Goal: Information Seeking & Learning: Learn about a topic

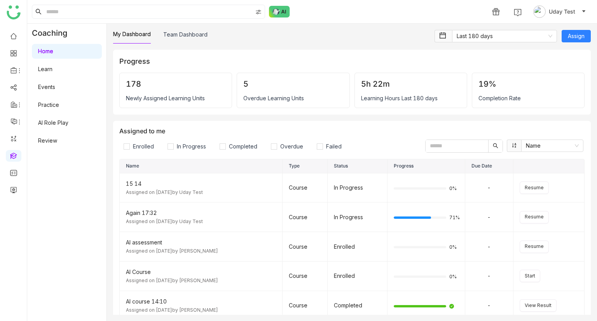
click at [47, 67] on link "Learn" at bounding box center [45, 69] width 14 height 7
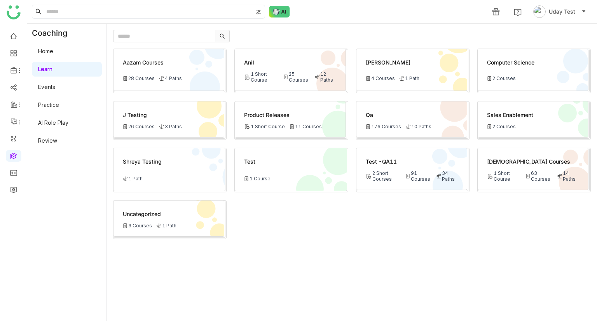
click at [374, 160] on div "Test -QA11" at bounding box center [412, 161] width 92 height 8
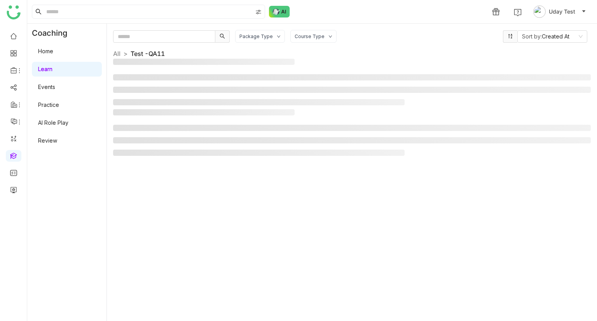
click at [374, 160] on div "Package Type Course Type Sort by: Created At All > Test -QA11 >" at bounding box center [352, 172] width 478 height 285
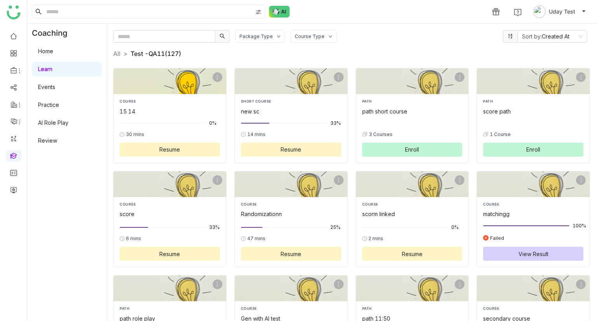
click at [172, 122] on div at bounding box center [170, 123] width 100 height 9
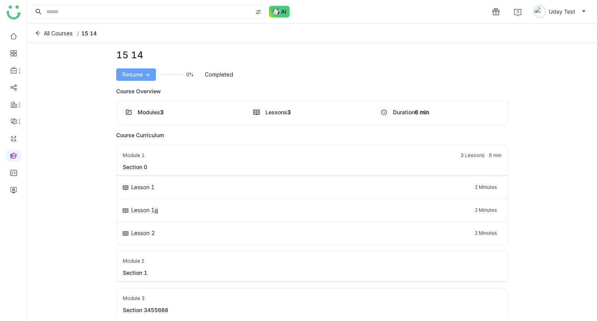
click at [131, 72] on span "Resume ->" at bounding box center [135, 74] width 27 height 9
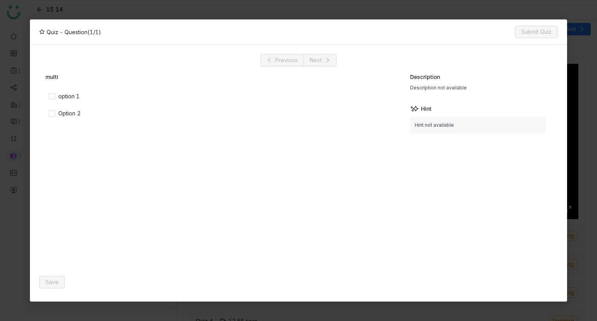
click at [373, 11] on nz-modal-container "Quiz - Question (1/1) Submit Quiz Previous Next multi option 1 Option 2 Descrip…" at bounding box center [298, 160] width 597 height 321
click at [444, 15] on nz-modal-container "Quiz - Question (1/1) Submit Quiz Previous Next multi option 1 Option 2 Descrip…" at bounding box center [298, 160] width 597 height 321
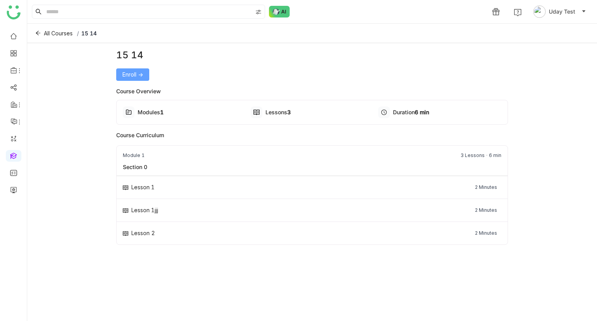
click at [141, 75] on span "Enroll ->" at bounding box center [132, 74] width 21 height 9
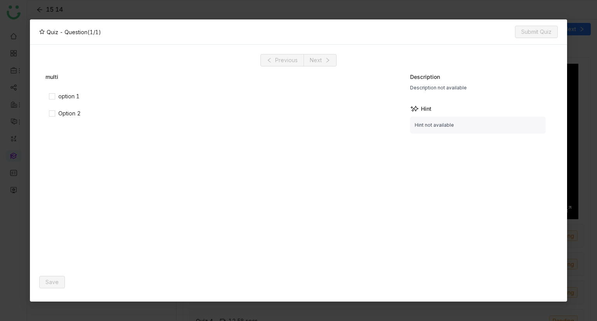
drag, startPoint x: 73, startPoint y: 89, endPoint x: 73, endPoint y: 101, distance: 12.4
click at [73, 101] on div "multi option 1 Option 2" at bounding box center [222, 172] width 355 height 199
click at [73, 101] on div "option 1" at bounding box center [149, 96] width 209 height 12
click at [65, 97] on div "option 1" at bounding box center [68, 96] width 21 height 9
click at [47, 284] on span "Save" at bounding box center [51, 282] width 13 height 9
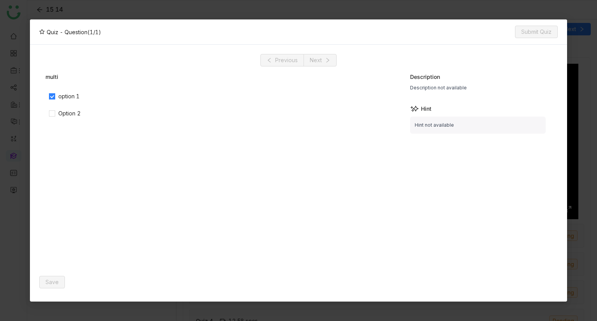
click at [538, 35] on button "Submit Quiz" at bounding box center [536, 32] width 43 height 12
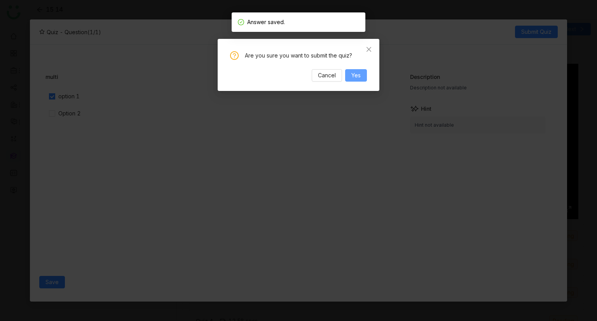
click at [354, 77] on span "Yes" at bounding box center [355, 75] width 9 height 9
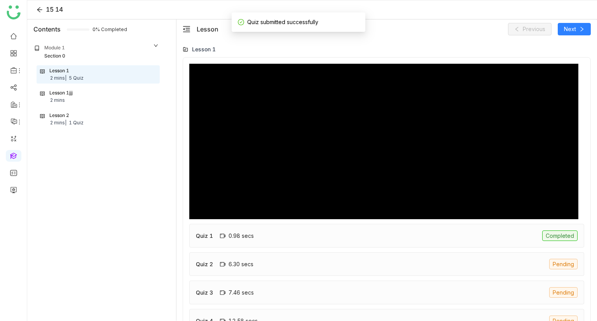
type input "*****"
click at [66, 101] on div "Lesson 1jjj 2 mins" at bounding box center [98, 96] width 116 height 15
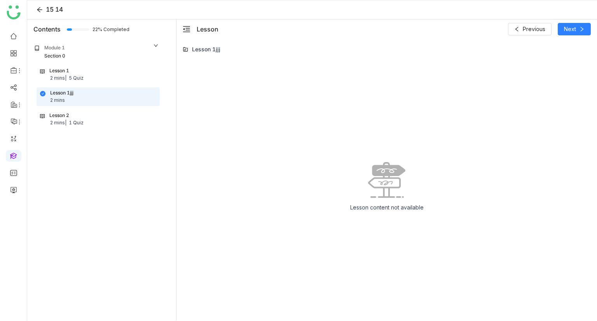
click at [65, 67] on div "Lesson 1" at bounding box center [59, 70] width 20 height 7
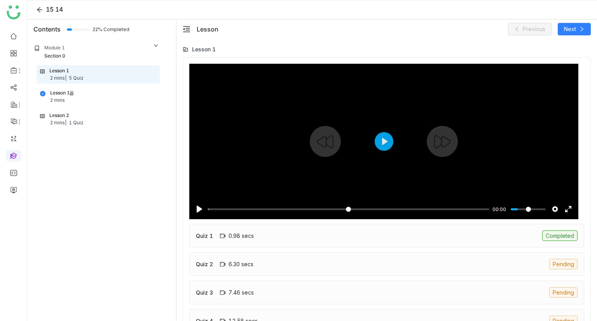
scroll to position [49, 0]
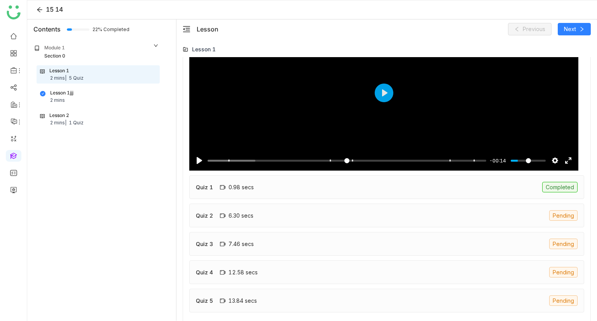
click at [53, 115] on div "Lesson 2" at bounding box center [59, 115] width 20 height 7
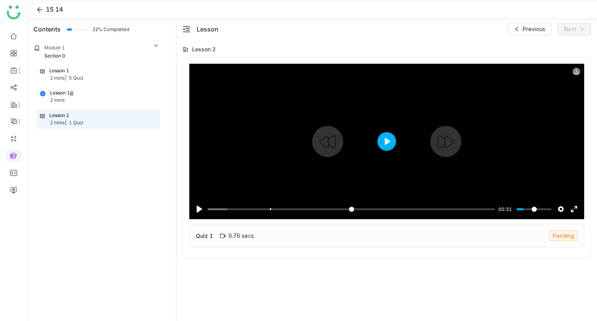
click at [385, 140] on button "Play" at bounding box center [386, 141] width 19 height 19
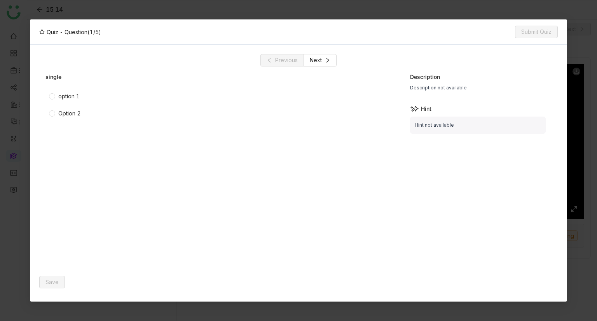
type input "*****"
drag, startPoint x: 55, startPoint y: 91, endPoint x: 58, endPoint y: 95, distance: 5.5
click at [58, 95] on div "option 1" at bounding box center [149, 96] width 209 height 12
click at [58, 95] on div "option 1" at bounding box center [68, 96] width 21 height 9
click at [54, 276] on button "Save" at bounding box center [52, 282] width 26 height 12
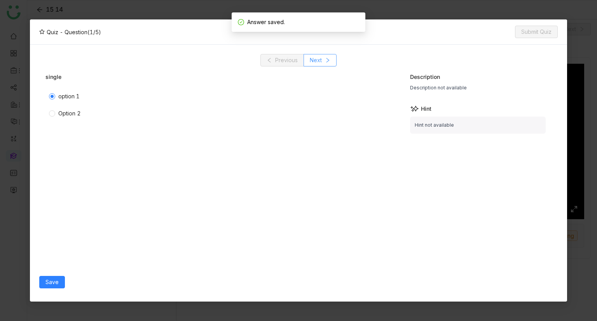
click at [317, 56] on span "Next" at bounding box center [316, 60] width 12 height 9
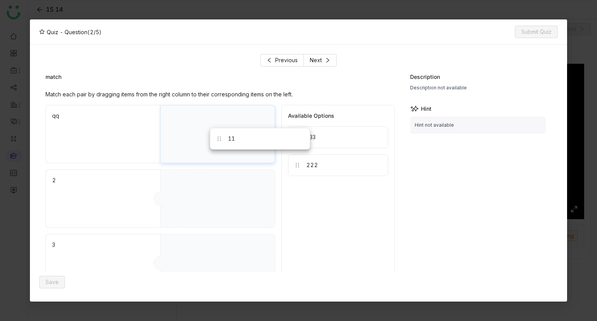
drag, startPoint x: 316, startPoint y: 168, endPoint x: 211, endPoint y: 131, distance: 111.0
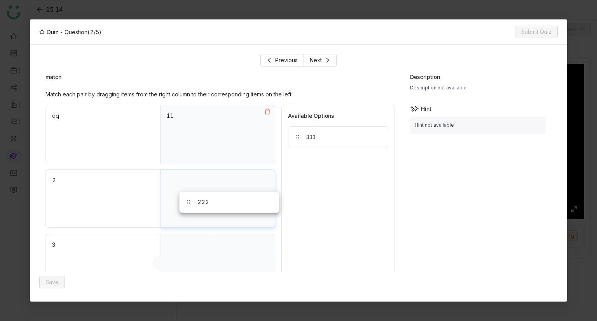
drag, startPoint x: 326, startPoint y: 157, endPoint x: 217, endPoint y: 195, distance: 114.6
drag, startPoint x: 310, startPoint y: 140, endPoint x: 180, endPoint y: 268, distance: 182.7
click at [42, 288] on div "Save" at bounding box center [220, 282] width 363 height 20
click at [56, 280] on span "Save" at bounding box center [51, 282] width 13 height 9
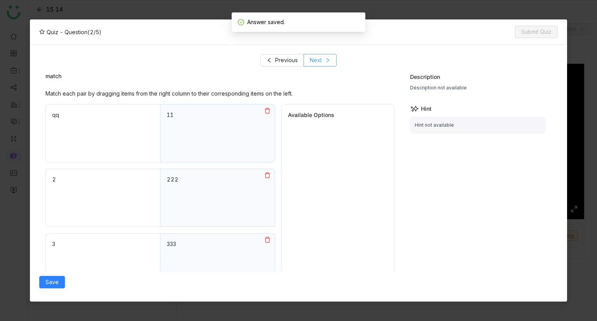
click at [314, 63] on span "Next" at bounding box center [316, 60] width 12 height 9
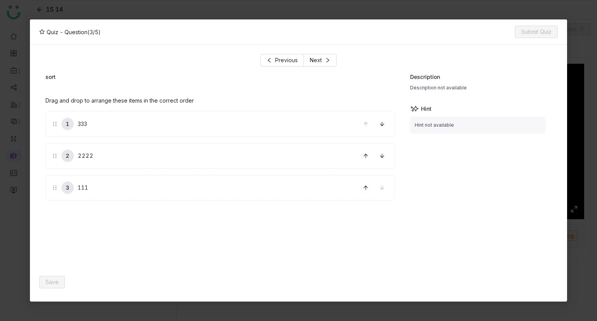
click at [113, 7] on nz-modal-container "Quiz - Question (3/5) Submit Quiz Previous Next sort Drag and drop to arrange t…" at bounding box center [298, 160] width 597 height 321
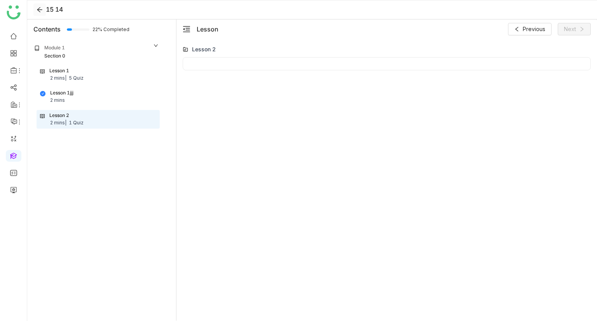
click at [36, 10] on icon at bounding box center [40, 10] width 12 height 6
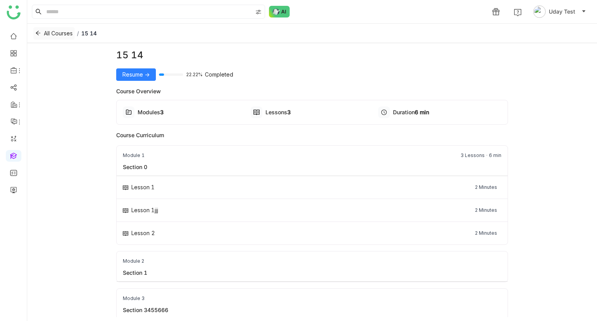
click at [62, 36] on span "All Courses" at bounding box center [58, 33] width 29 height 9
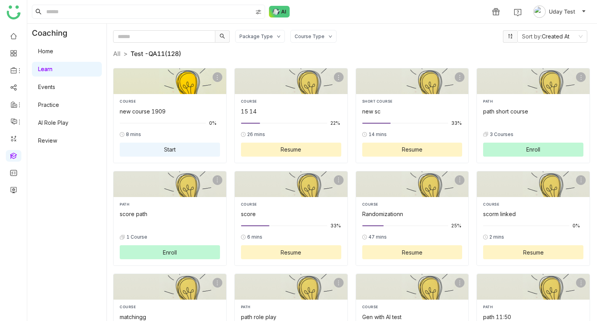
click at [164, 145] on span "Start" at bounding box center [170, 149] width 12 height 8
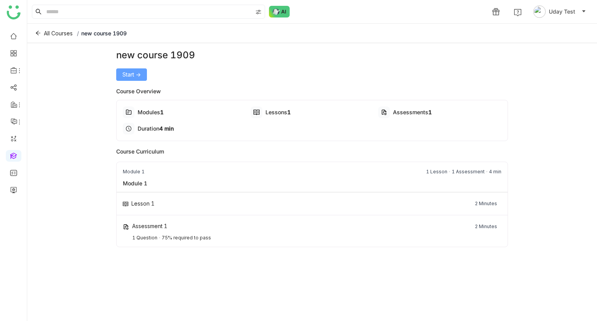
click at [136, 77] on span "Start ->" at bounding box center [131, 74] width 18 height 9
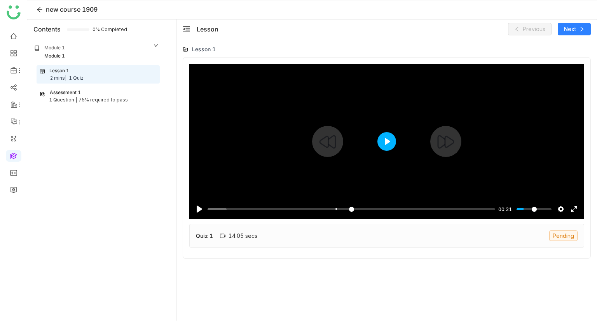
click at [385, 141] on button "Play" at bounding box center [386, 141] width 19 height 19
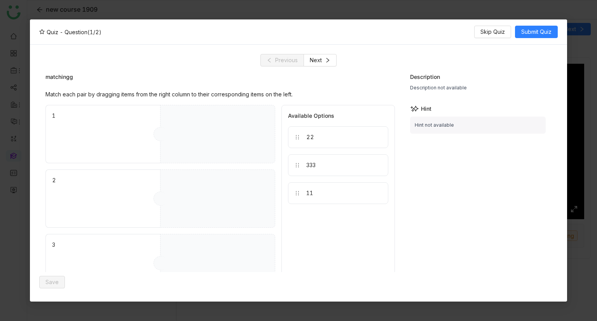
drag, startPoint x: 316, startPoint y: 139, endPoint x: 220, endPoint y: 141, distance: 96.0
click at [268, 112] on icon at bounding box center [267, 111] width 6 height 6
drag, startPoint x: 317, startPoint y: 166, endPoint x: 241, endPoint y: 138, distance: 81.3
drag, startPoint x: 308, startPoint y: 165, endPoint x: 203, endPoint y: 216, distance: 116.4
drag, startPoint x: 320, startPoint y: 139, endPoint x: 194, endPoint y: 265, distance: 177.8
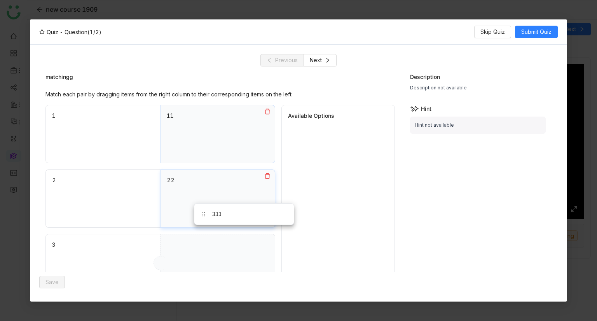
scroll to position [2, 0]
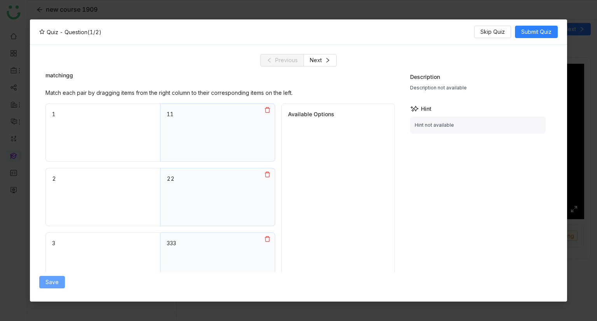
click at [49, 284] on span "Save" at bounding box center [51, 282] width 13 height 9
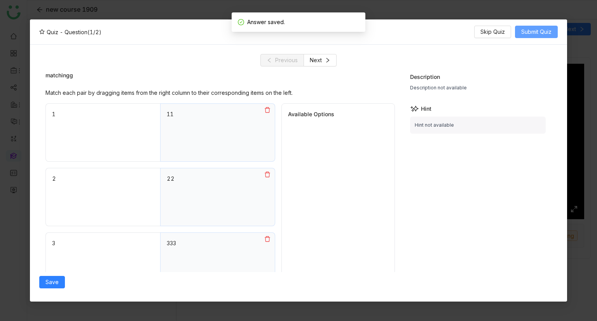
click at [533, 34] on span "Submit Quiz" at bounding box center [536, 32] width 30 height 9
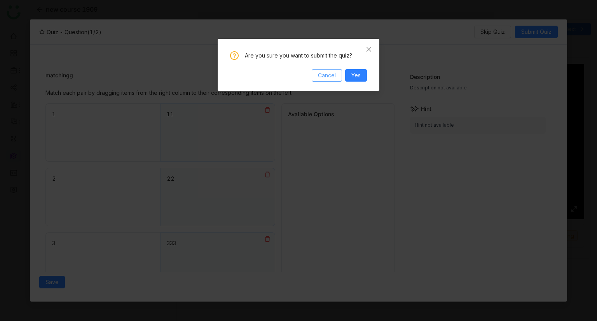
click at [326, 75] on span "Cancel" at bounding box center [327, 75] width 18 height 9
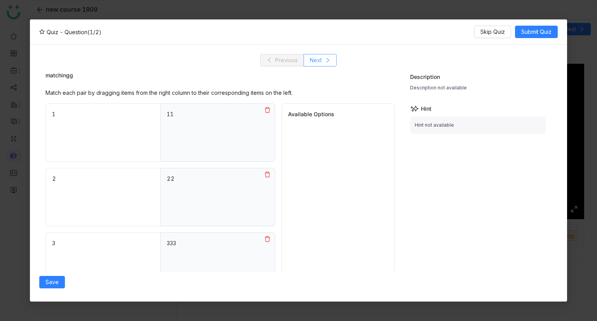
click at [325, 58] on icon at bounding box center [327, 60] width 5 height 5
click at [285, 56] on span "Previous" at bounding box center [286, 60] width 23 height 9
click at [324, 57] on button "Next" at bounding box center [319, 60] width 33 height 12
click at [281, 60] on span "Previous" at bounding box center [286, 60] width 23 height 9
click at [320, 63] on span "Next" at bounding box center [316, 60] width 12 height 9
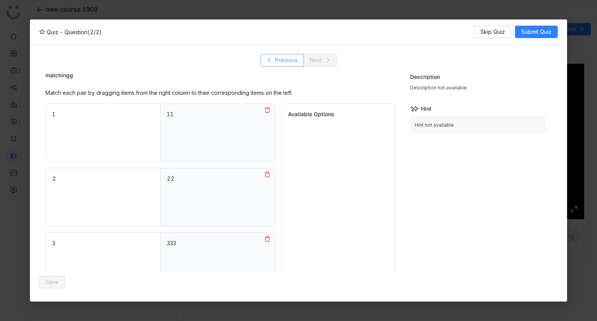
click at [279, 63] on span "Previous" at bounding box center [286, 60] width 23 height 9
click at [316, 66] on button "Next" at bounding box center [319, 60] width 33 height 12
click at [285, 63] on span "Previous" at bounding box center [286, 60] width 23 height 9
click at [311, 67] on div "matchingg Match each pair by dragging items from the right column to their corr…" at bounding box center [298, 169] width 518 height 206
click at [322, 58] on button "Next" at bounding box center [319, 60] width 33 height 12
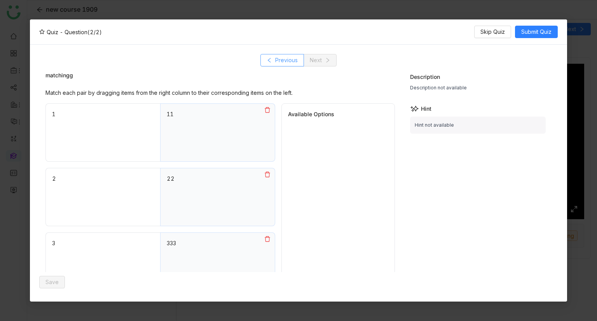
click at [295, 59] on span "Previous" at bounding box center [286, 60] width 23 height 9
click at [310, 61] on span "Next" at bounding box center [316, 60] width 12 height 9
click at [530, 33] on span "Submit Quiz" at bounding box center [536, 32] width 30 height 9
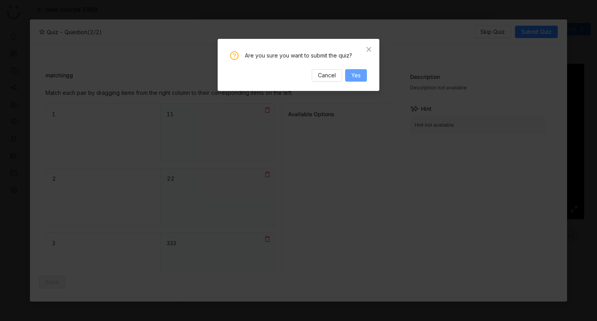
click at [354, 77] on span "Yes" at bounding box center [355, 75] width 9 height 9
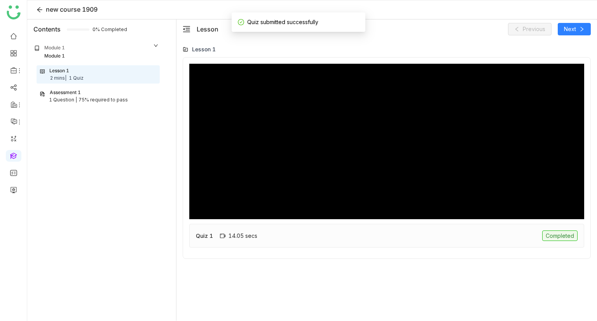
type input "*****"
click at [104, 89] on div "Assessment 1" at bounding box center [98, 92] width 117 height 7
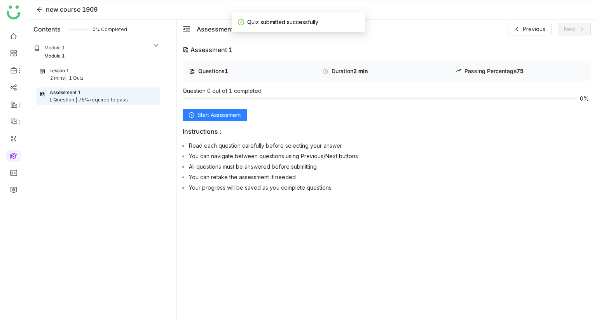
click at [214, 107] on div "Questions 1 Duration 2 min Passing Percentage 75 Question 0 out of 1 completed …" at bounding box center [387, 128] width 408 height 134
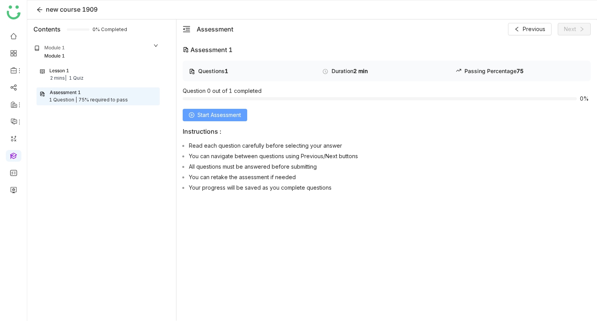
click at [222, 115] on span "Start Assessment" at bounding box center [219, 115] width 44 height 9
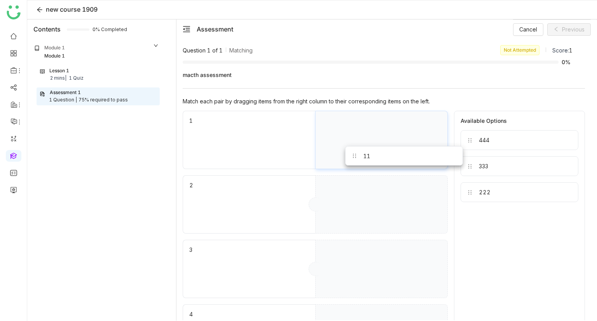
drag, startPoint x: 493, startPoint y: 191, endPoint x: 378, endPoint y: 156, distance: 120.6
drag, startPoint x: 490, startPoint y: 188, endPoint x: 401, endPoint y: 197, distance: 89.0
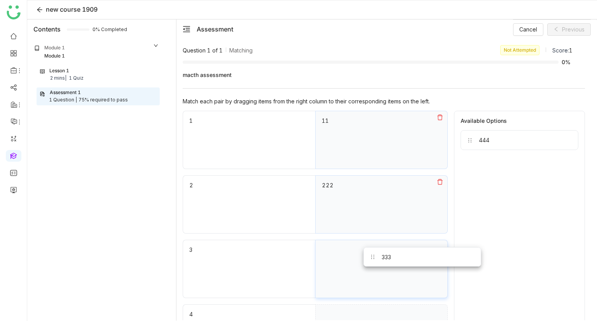
drag, startPoint x: 495, startPoint y: 162, endPoint x: 398, endPoint y: 254, distance: 133.6
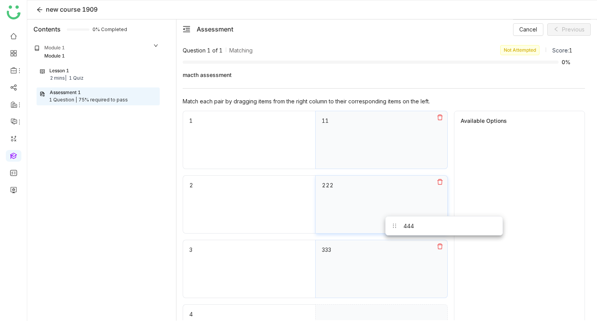
drag, startPoint x: 487, startPoint y: 142, endPoint x: 381, endPoint y: 291, distance: 182.8
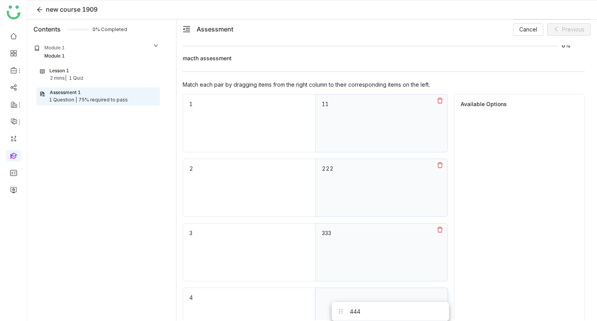
drag, startPoint x: 508, startPoint y: 145, endPoint x: 375, endPoint y: 316, distance: 216.8
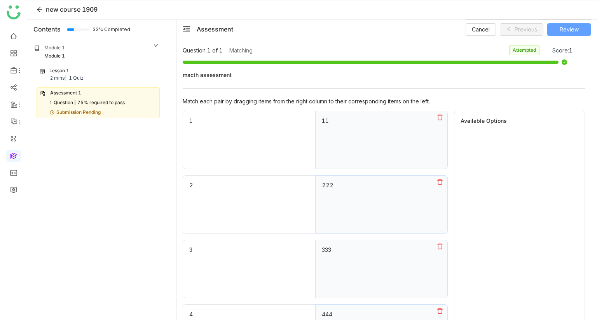
click at [561, 29] on span "Review" at bounding box center [569, 29] width 19 height 9
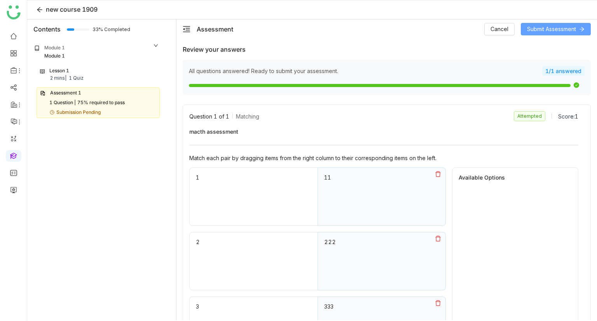
click at [537, 27] on span "Submit Assessment" at bounding box center [551, 29] width 49 height 9
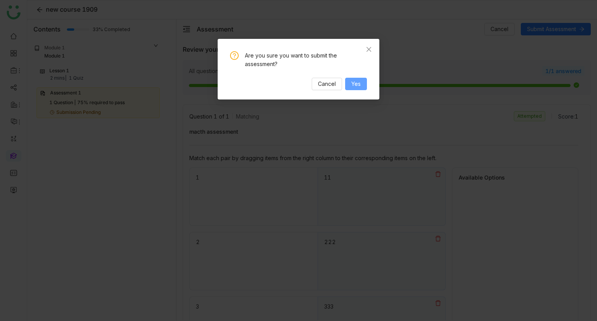
click at [352, 82] on span "Yes" at bounding box center [355, 84] width 9 height 9
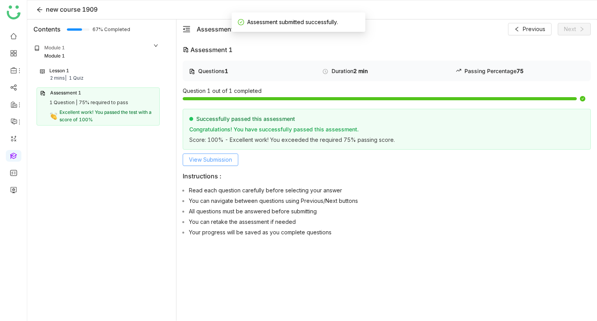
click at [206, 164] on button "View Submission" at bounding box center [211, 159] width 56 height 12
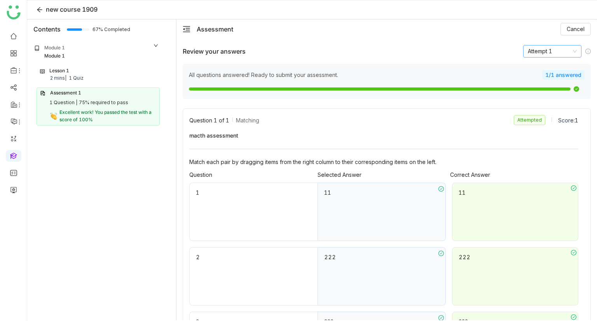
click at [546, 52] on nz-select-item "Attempt 1" at bounding box center [552, 51] width 49 height 12
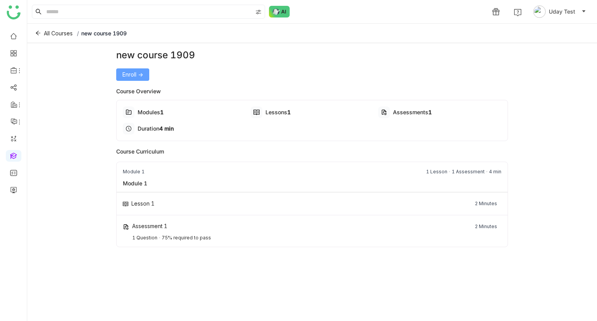
click at [133, 78] on button "Enroll ->" at bounding box center [132, 74] width 33 height 12
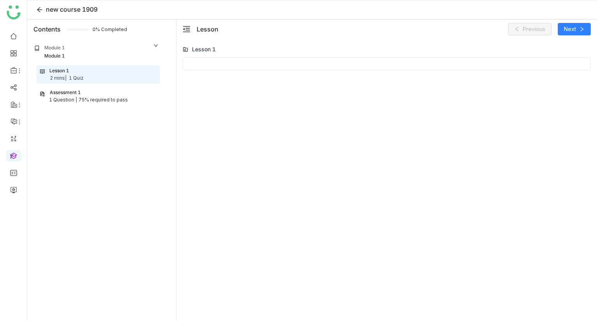
click at [79, 105] on nz-collapse-panel "Module 1 Module 1 Lesson 1 2 mins | 1 Quiz Assessment 1 1 Question | 75% requir…" at bounding box center [97, 76] width 136 height 75
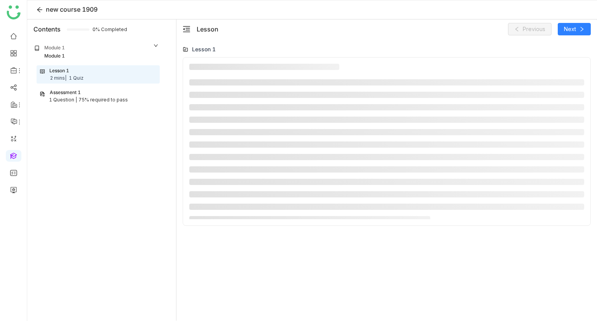
click at [69, 96] on div "1 Question |" at bounding box center [63, 99] width 28 height 7
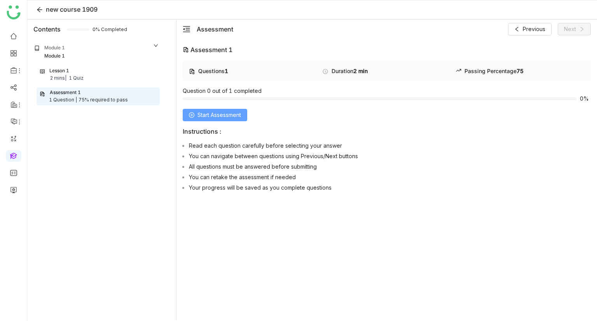
click at [230, 114] on span "Start Assessment" at bounding box center [219, 115] width 44 height 9
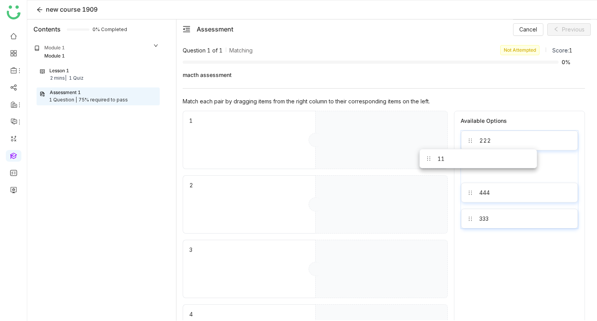
drag, startPoint x: 493, startPoint y: 168, endPoint x: 417, endPoint y: 153, distance: 77.2
drag, startPoint x: 502, startPoint y: 140, endPoint x: 373, endPoint y: 206, distance: 145.1
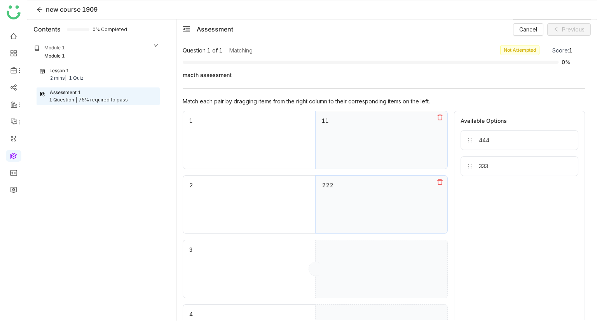
drag, startPoint x: 476, startPoint y: 172, endPoint x: 338, endPoint y: 309, distance: 194.3
click at [438, 309] on icon at bounding box center [439, 309] width 5 height 5
drag, startPoint x: 486, startPoint y: 167, endPoint x: 353, endPoint y: 293, distance: 183.0
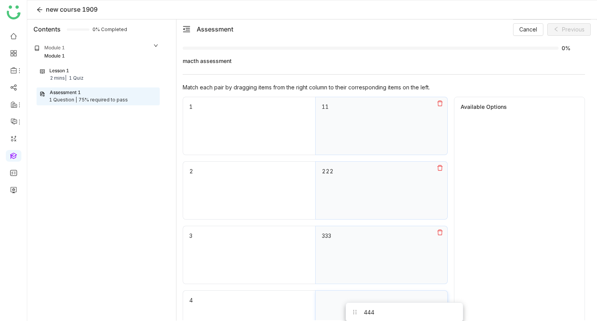
drag, startPoint x: 482, startPoint y: 144, endPoint x: 365, endPoint y: 321, distance: 212.3
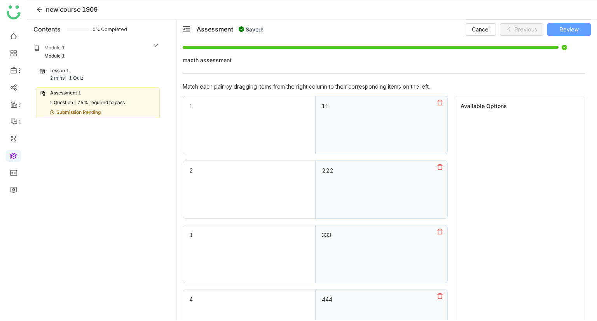
click at [559, 30] on button "Review" at bounding box center [569, 29] width 44 height 12
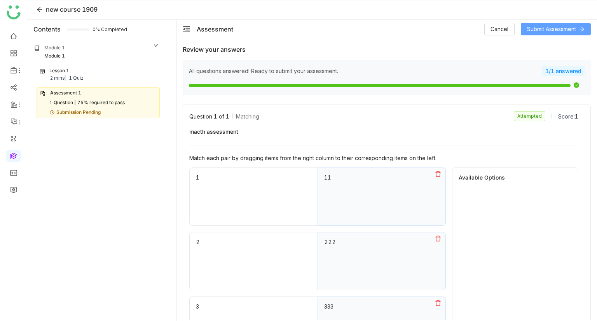
click at [539, 35] on button "Submit Assessment" at bounding box center [556, 29] width 70 height 12
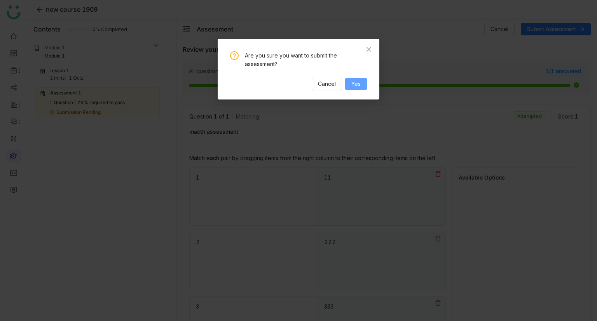
click at [354, 78] on button "Yes" at bounding box center [356, 84] width 22 height 12
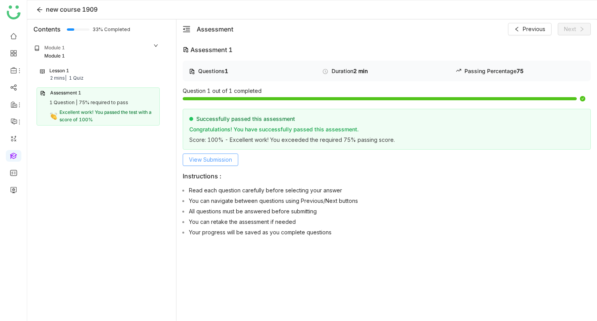
click at [206, 158] on span "View Submission" at bounding box center [210, 159] width 43 height 9
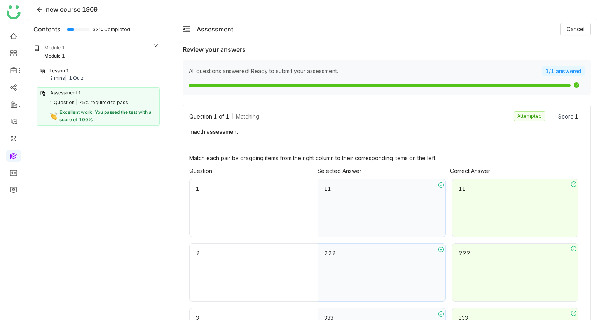
click at [68, 73] on div "Lesson 1" at bounding box center [59, 70] width 20 height 7
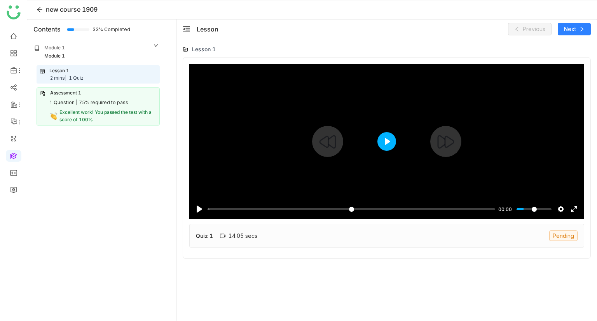
click at [391, 138] on button "Play" at bounding box center [386, 141] width 19 height 19
click at [323, 207] on input "Seek" at bounding box center [349, 209] width 284 height 7
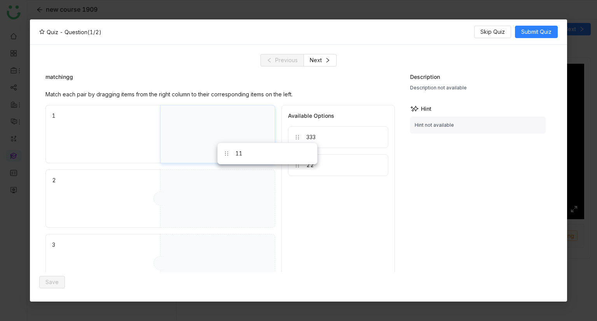
drag, startPoint x: 322, startPoint y: 167, endPoint x: 251, endPoint y: 155, distance: 71.2
drag, startPoint x: 310, startPoint y: 170, endPoint x: 195, endPoint y: 208, distance: 121.4
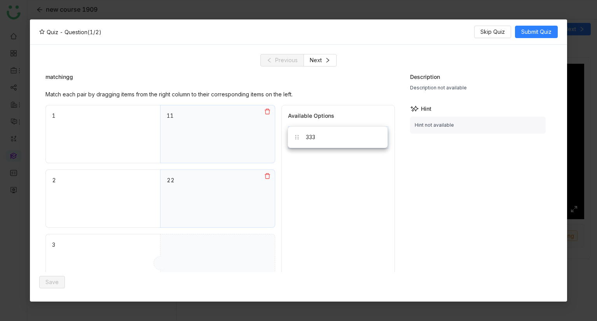
drag, startPoint x: 310, startPoint y: 142, endPoint x: 167, endPoint y: 268, distance: 191.1
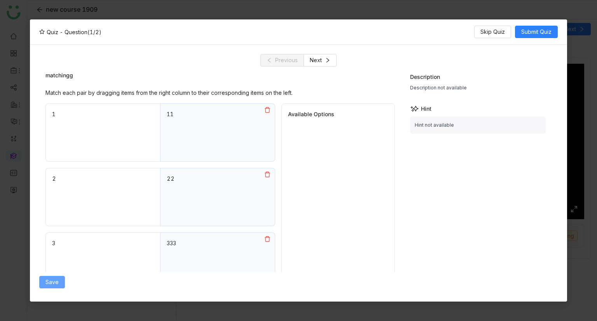
click at [50, 286] on button "Save" at bounding box center [52, 282] width 26 height 12
click at [322, 56] on button "Next" at bounding box center [319, 60] width 33 height 12
click at [288, 58] on span "Previous" at bounding box center [286, 60] width 23 height 9
click at [312, 60] on span "Next" at bounding box center [316, 60] width 12 height 9
click at [284, 61] on span "Previous" at bounding box center [286, 60] width 23 height 9
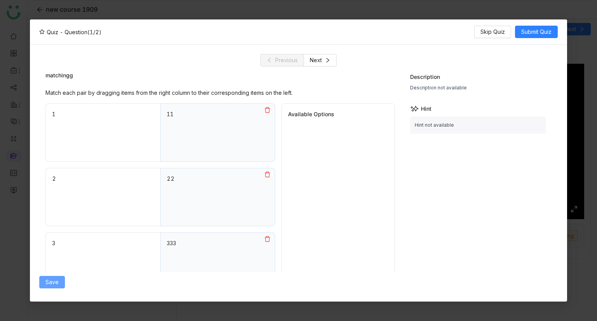
click at [51, 283] on span "Save" at bounding box center [51, 282] width 13 height 9
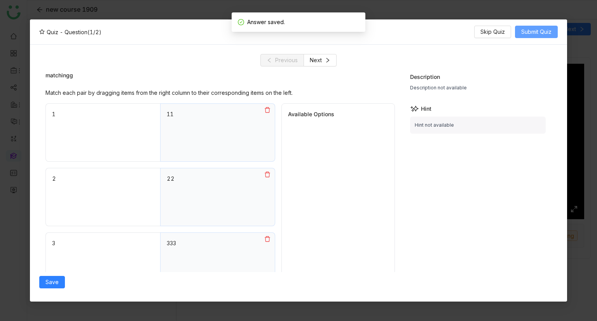
click at [527, 28] on span "Submit Quiz" at bounding box center [536, 32] width 30 height 9
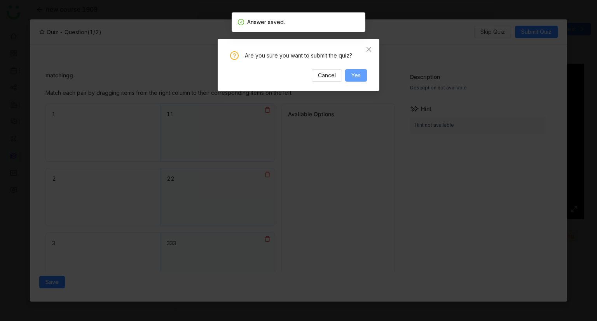
click at [355, 80] on button "Yes" at bounding box center [356, 75] width 22 height 12
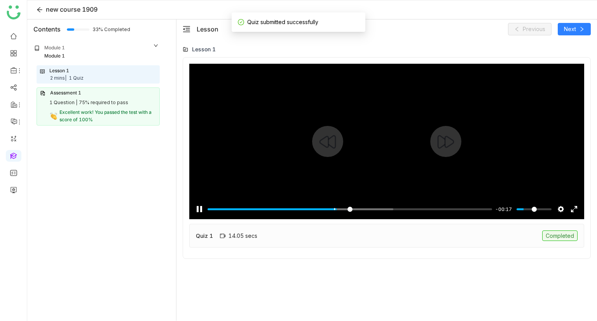
scroll to position [0, 0]
click at [326, 207] on input "Seek" at bounding box center [349, 209] width 284 height 7
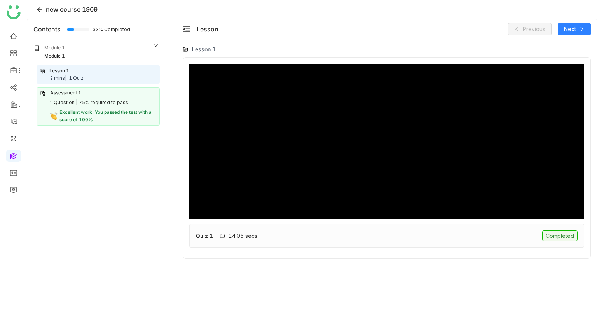
type input "****"
click at [92, 103] on div "75% required to pass" at bounding box center [103, 102] width 49 height 7
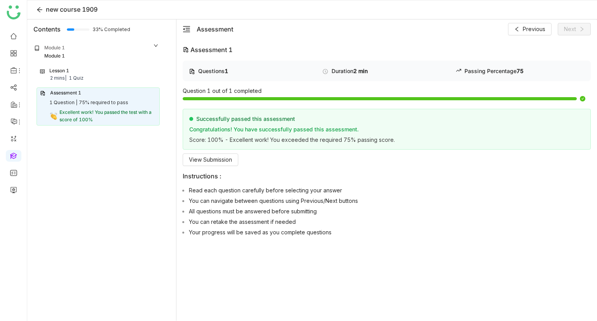
click at [79, 75] on div "1 Quiz" at bounding box center [76, 78] width 15 height 7
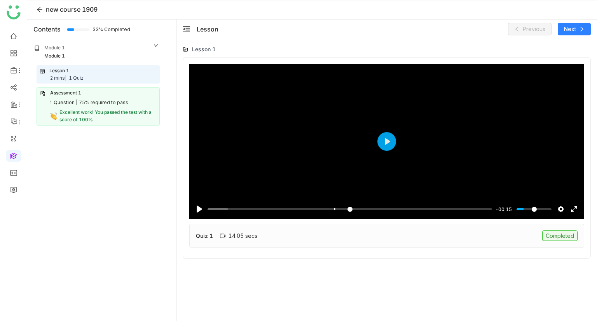
type input "*****"
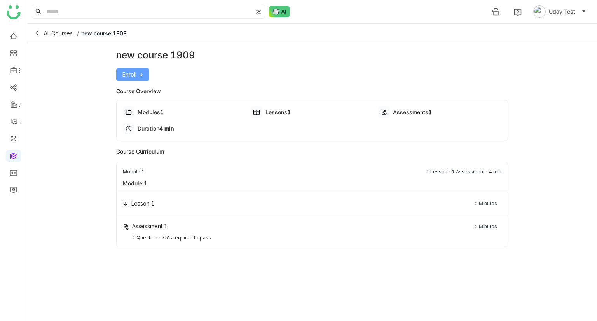
click at [134, 73] on span "Enroll ->" at bounding box center [132, 74] width 21 height 9
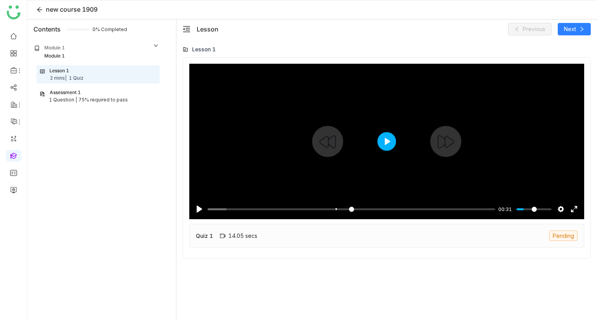
click at [382, 148] on button "Play" at bounding box center [386, 141] width 19 height 19
click at [318, 206] on input "Seek" at bounding box center [349, 209] width 284 height 7
type input "*****"
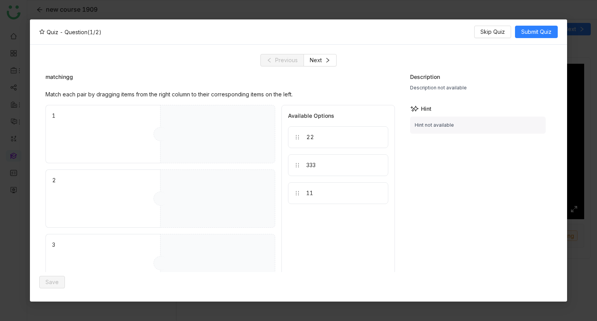
drag, startPoint x: 320, startPoint y: 188, endPoint x: 233, endPoint y: 153, distance: 93.7
drag, startPoint x: 320, startPoint y: 139, endPoint x: 200, endPoint y: 192, distance: 131.0
drag, startPoint x: 317, startPoint y: 142, endPoint x: 162, endPoint y: 278, distance: 206.3
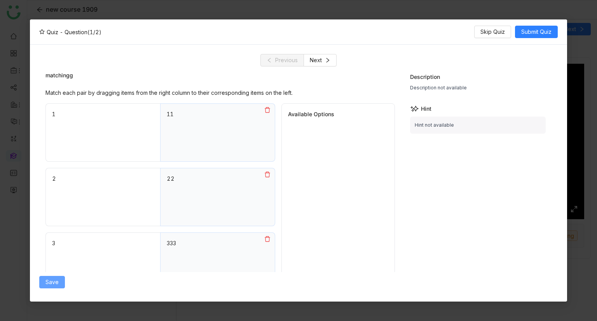
click at [61, 283] on button "Save" at bounding box center [52, 282] width 26 height 12
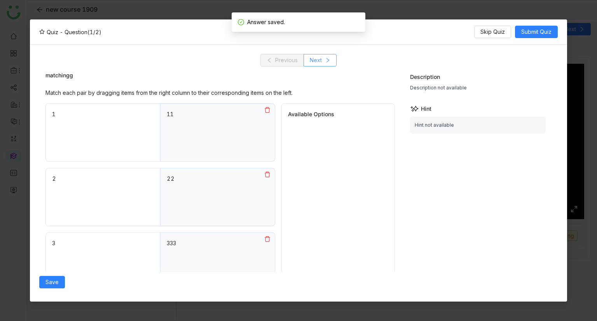
click at [310, 63] on span "Next" at bounding box center [316, 60] width 12 height 9
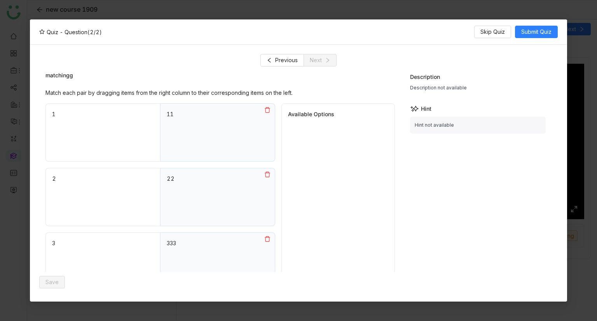
click at [485, 15] on nz-modal-container "Quiz - Question (2/2) Skip Quiz Submit Quiz Previous Next matchingg Match each …" at bounding box center [298, 160] width 597 height 321
click at [488, 28] on span "Skip Quiz" at bounding box center [492, 32] width 24 height 9
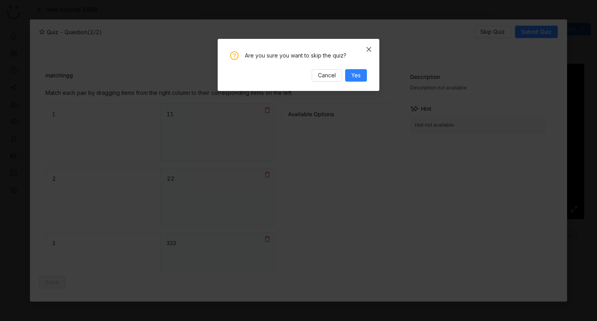
click at [371, 53] on span "Close" at bounding box center [368, 49] width 21 height 21
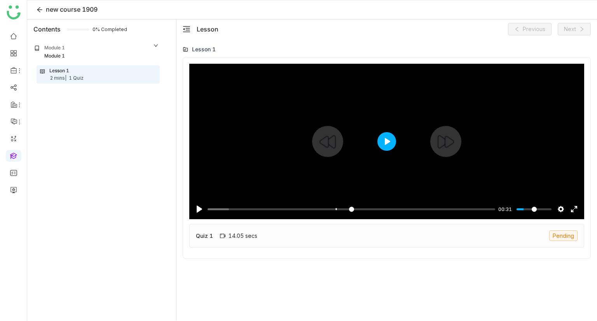
click at [385, 141] on button "Play" at bounding box center [386, 141] width 19 height 19
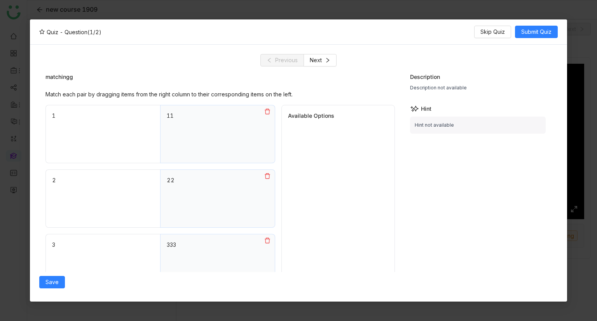
click at [268, 111] on icon at bounding box center [267, 111] width 6 height 6
click at [271, 176] on button at bounding box center [267, 176] width 15 height 12
click at [269, 240] on icon at bounding box center [267, 240] width 5 height 5
drag, startPoint x: 331, startPoint y: 137, endPoint x: 237, endPoint y: 141, distance: 94.1
drag, startPoint x: 317, startPoint y: 141, endPoint x: 190, endPoint y: 200, distance: 139.9
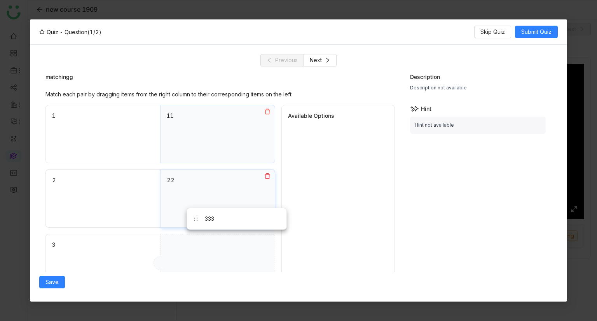
drag, startPoint x: 321, startPoint y: 142, endPoint x: 164, endPoint y: 262, distance: 197.3
click at [530, 35] on span "Submit Quiz" at bounding box center [536, 32] width 30 height 9
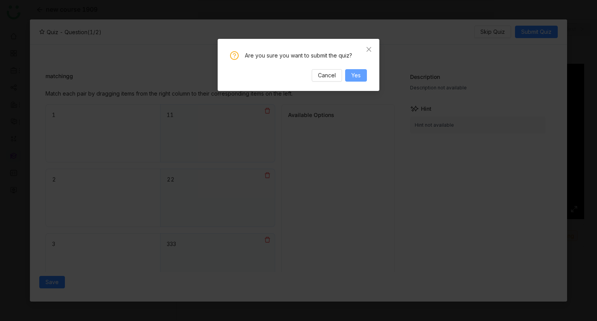
click at [345, 71] on button "Yes" at bounding box center [356, 75] width 22 height 12
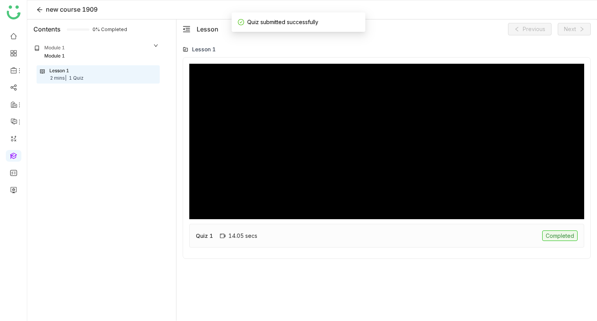
click at [554, 236] on div "Completed" at bounding box center [559, 235] width 35 height 10
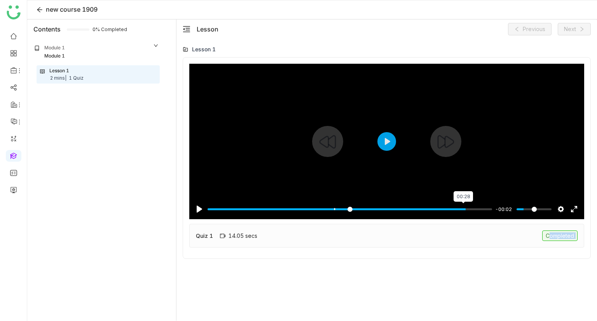
click at [462, 209] on input "Seek" at bounding box center [349, 209] width 284 height 7
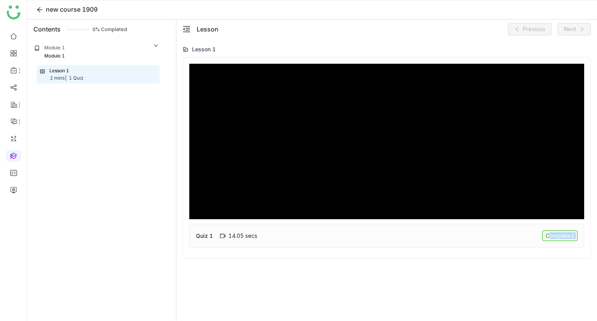
type input "***"
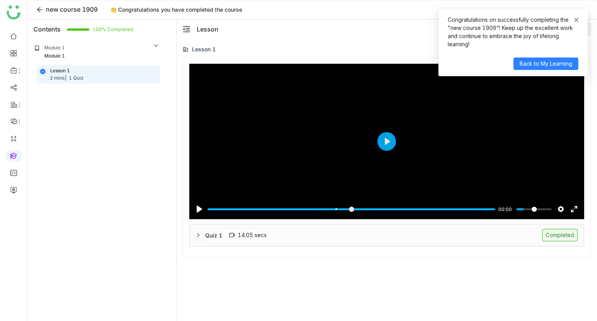
click at [575, 22] on icon at bounding box center [576, 19] width 5 height 5
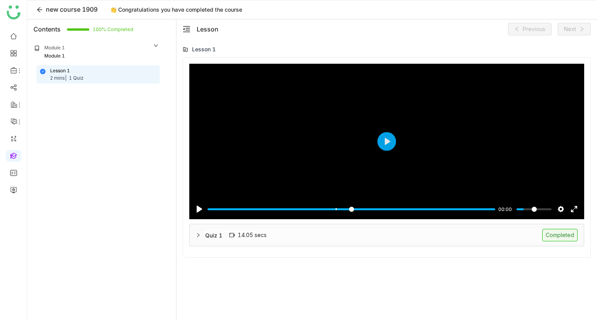
click at [211, 235] on div "Quiz 1" at bounding box center [213, 235] width 17 height 8
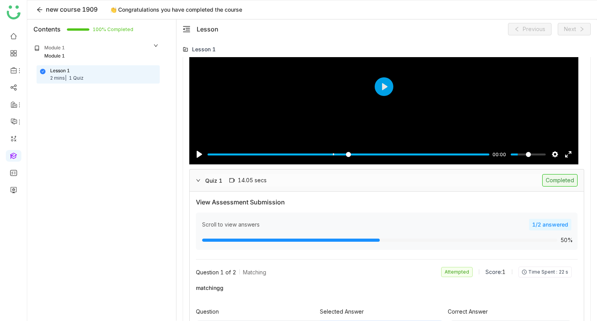
scroll to position [37, 0]
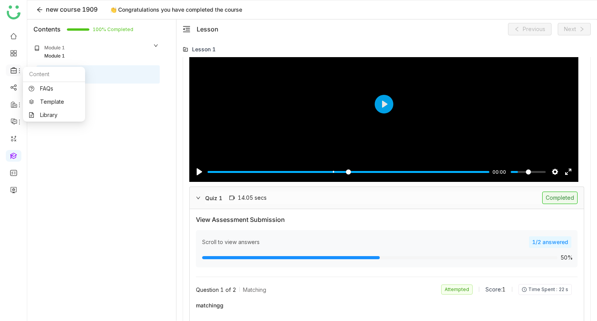
click at [13, 70] on span at bounding box center [13, 70] width 4 height 0
click at [48, 118] on link "Library" at bounding box center [54, 114] width 51 height 5
click at [48, 119] on body "1 Uday Test new course 1909 👏 Congratulations you have completed the course Con…" at bounding box center [298, 160] width 597 height 321
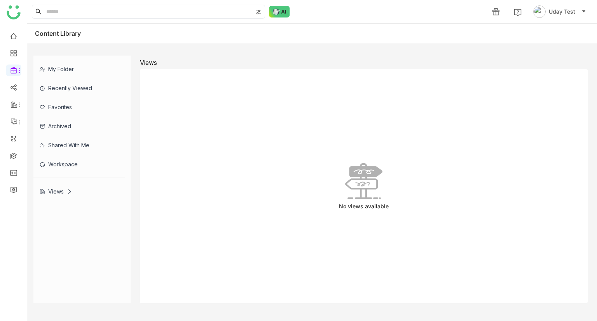
click at [62, 192] on div "Views" at bounding box center [56, 191] width 33 height 7
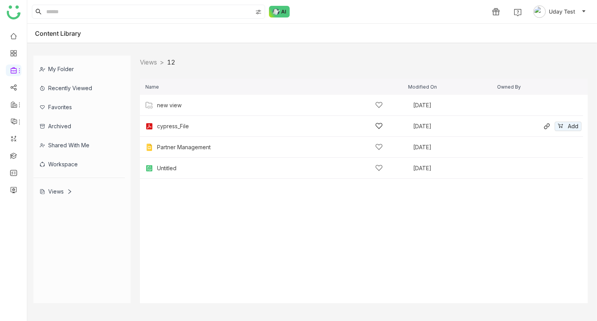
click at [193, 118] on div "cypress_File [DATE] Add" at bounding box center [361, 126] width 443 height 21
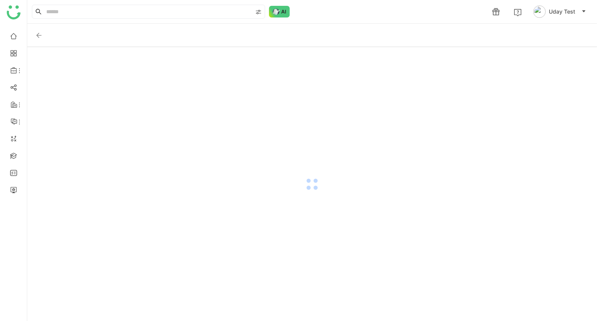
click at [193, 118] on div at bounding box center [312, 184] width 570 height 274
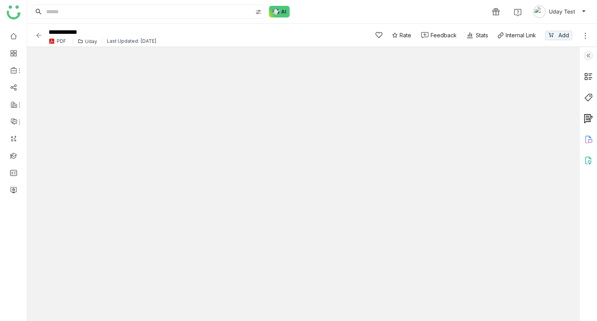
click at [37, 37] on img at bounding box center [39, 35] width 8 height 8
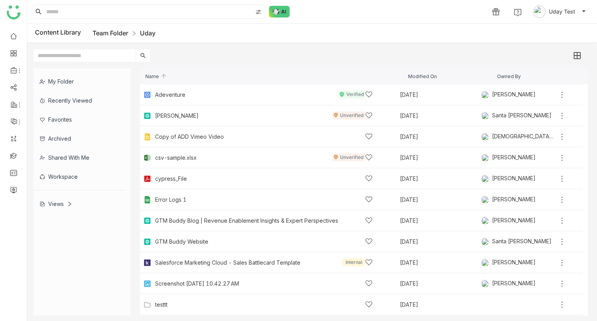
click at [119, 33] on link "Team Folder" at bounding box center [110, 33] width 36 height 8
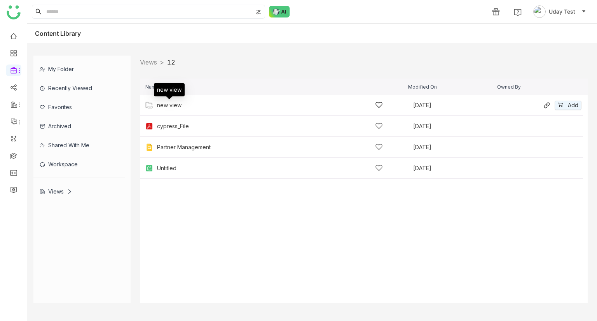
click at [169, 108] on div "new view" at bounding box center [169, 105] width 24 height 6
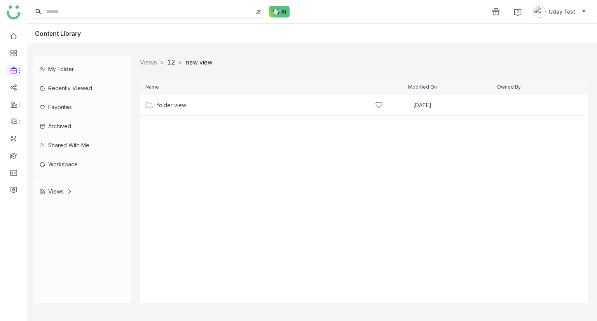
click at [175, 63] on link "12" at bounding box center [171, 62] width 8 height 8
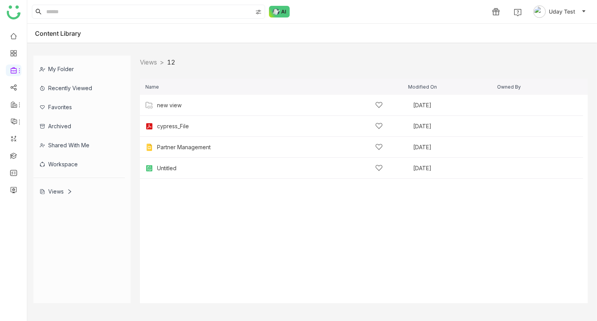
click at [178, 90] on div "Name Modified On Owned By" at bounding box center [364, 86] width 448 height 16
click at [181, 101] on div "new view" at bounding box center [270, 105] width 226 height 8
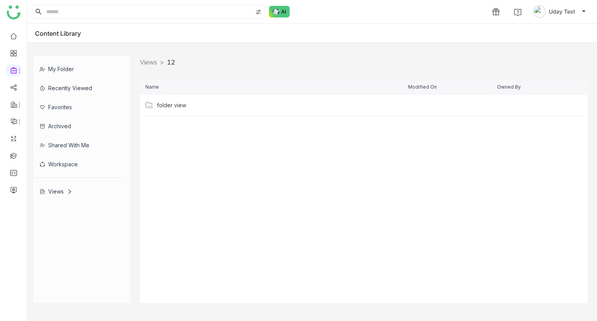
click at [181, 101] on div "folder view" at bounding box center [354, 105] width 418 height 8
click at [181, 101] on div "[PERSON_NAME]" at bounding box center [270, 105] width 226 height 8
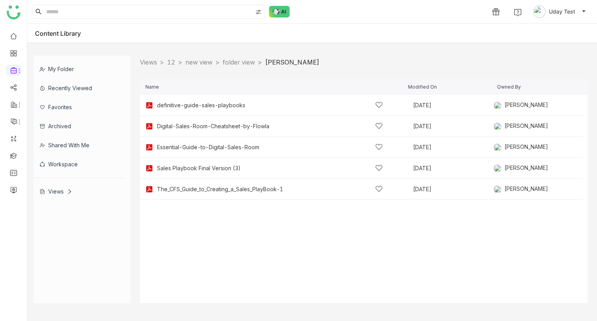
click at [251, 68] on div "Views > 12 > new view > folder view > [PERSON_NAME] >" at bounding box center [364, 63] width 448 height 14
click at [249, 64] on link "folder view" at bounding box center [239, 62] width 32 height 8
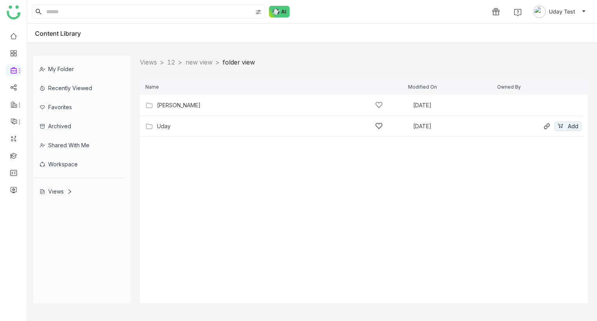
click at [168, 130] on div "Uday [DATE] Add" at bounding box center [361, 126] width 443 height 21
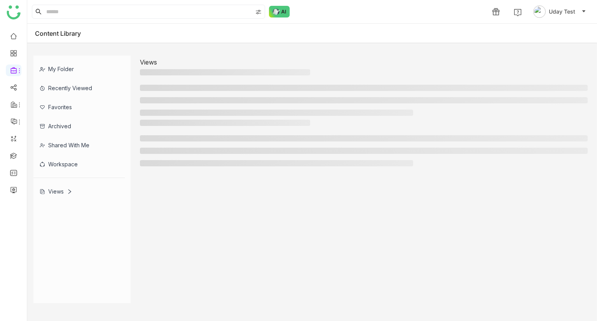
click at [168, 130] on div at bounding box center [364, 145] width 448 height 51
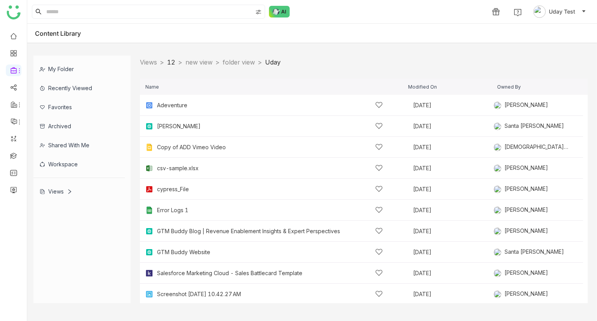
click at [174, 61] on link "12" at bounding box center [171, 62] width 8 height 8
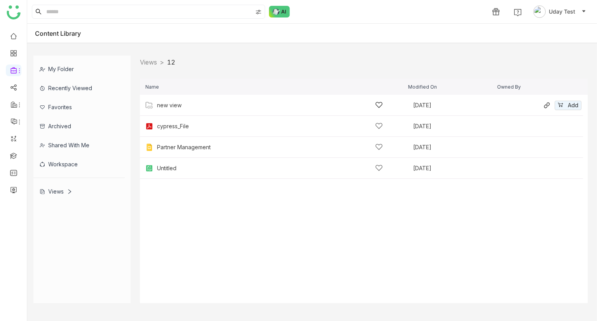
click at [208, 102] on div "new view" at bounding box center [270, 105] width 226 height 8
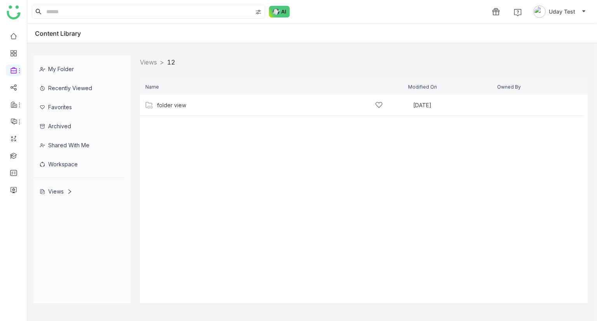
click at [208, 102] on div "folder view" at bounding box center [270, 105] width 251 height 8
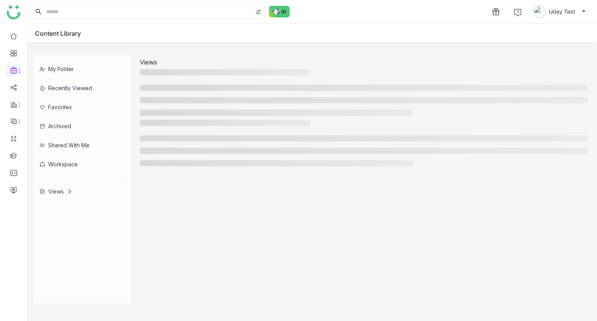
click at [208, 102] on li at bounding box center [364, 100] width 448 height 6
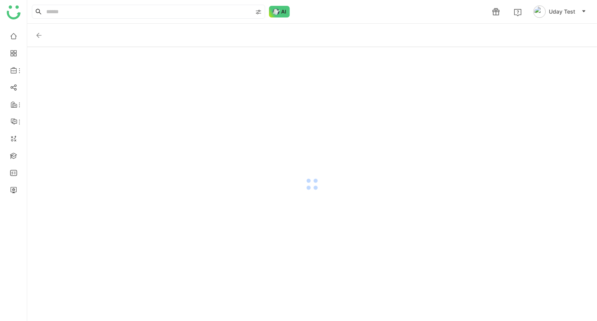
click at [208, 102] on div at bounding box center [312, 184] width 570 height 274
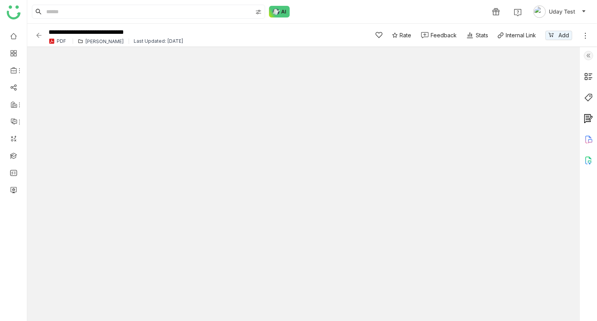
click at [39, 35] on img at bounding box center [39, 35] width 8 height 8
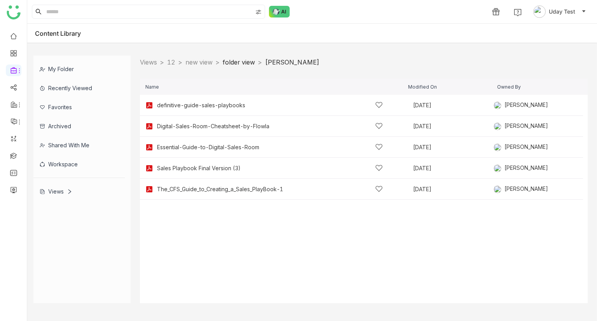
click at [255, 61] on link "folder view" at bounding box center [239, 62] width 32 height 8
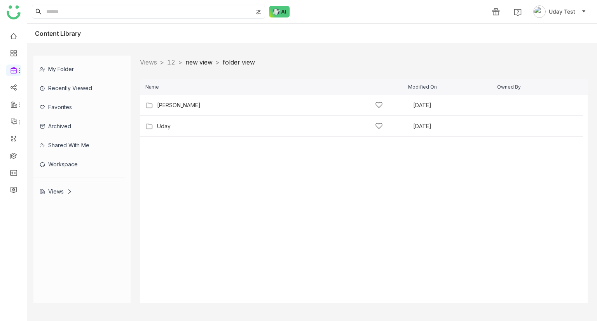
click at [213, 62] on link "new view" at bounding box center [198, 62] width 27 height 8
click at [175, 58] on nz-breadcrumb "Views > 12 > new view >" at bounding box center [176, 63] width 73 height 10
click at [175, 62] on link "12" at bounding box center [171, 62] width 8 height 8
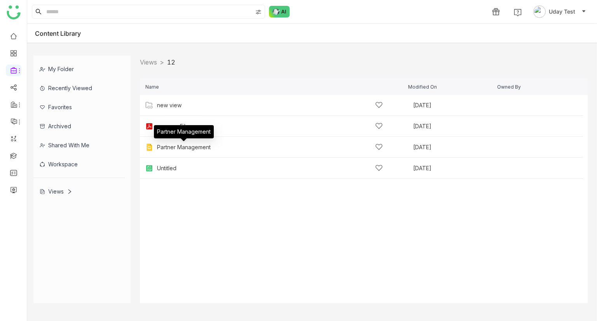
click at [202, 207] on cdk-virtual-scroll-viewport "new view [DATE] Add cypress_File [DATE] Add Partner Management [DATE] Add Untit…" at bounding box center [364, 199] width 448 height 208
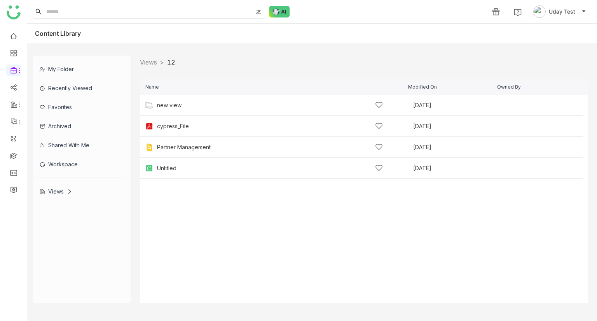
click at [202, 207] on cdk-virtual-scroll-viewport "new view [DATE] Add cypress_File [DATE] Add Partner Management [DATE] Add Untit…" at bounding box center [364, 199] width 448 height 208
click at [148, 63] on link "Views" at bounding box center [148, 62] width 17 height 8
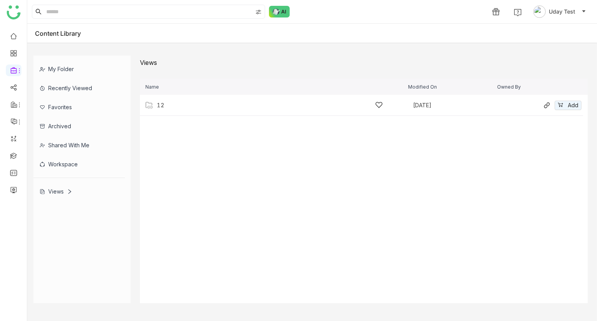
click at [155, 101] on div "12 [DATE] Add" at bounding box center [361, 105] width 443 height 21
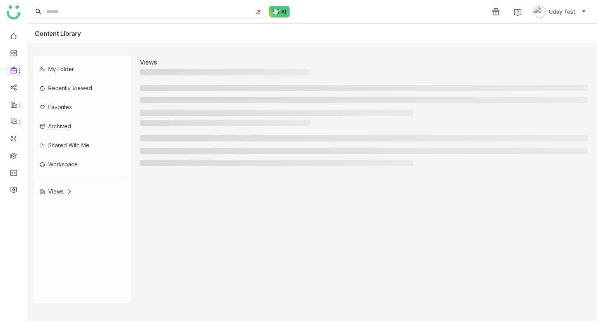
click at [155, 101] on li at bounding box center [364, 100] width 448 height 6
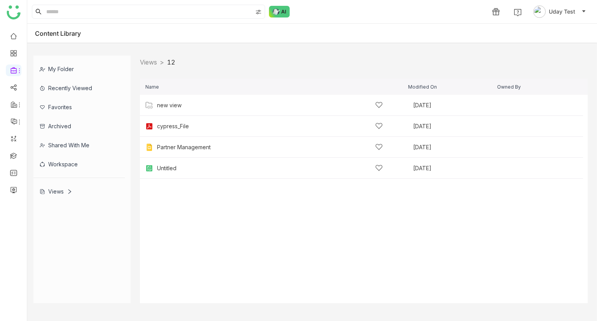
click at [155, 101] on div "new view [DATE] Add" at bounding box center [361, 105] width 443 height 21
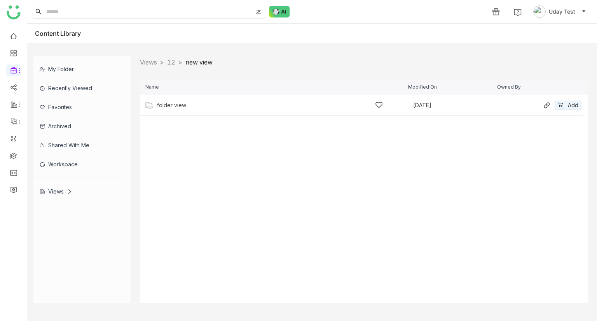
click at [151, 105] on img at bounding box center [149, 105] width 8 height 8
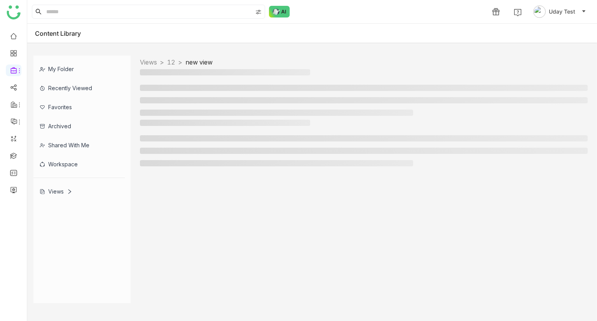
click at [151, 105] on ul at bounding box center [364, 100] width 448 height 31
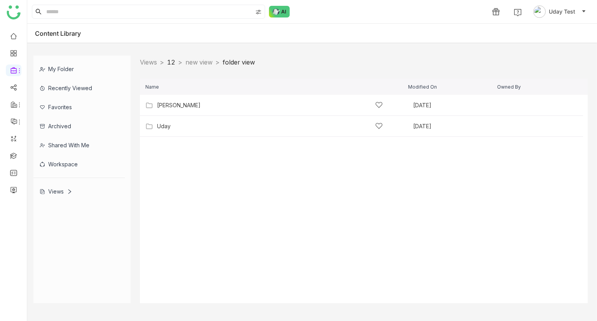
click at [172, 62] on link "12" at bounding box center [171, 62] width 8 height 8
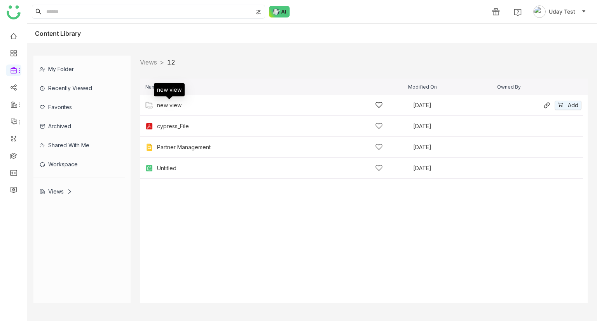
click at [168, 104] on div "new view" at bounding box center [169, 105] width 24 height 6
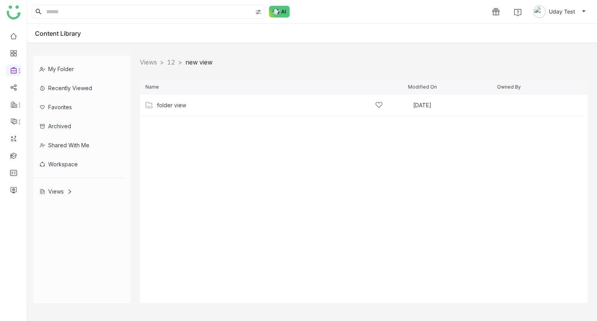
click at [207, 61] on link "new view" at bounding box center [198, 62] width 27 height 8
click at [175, 61] on link "12" at bounding box center [171, 62] width 8 height 8
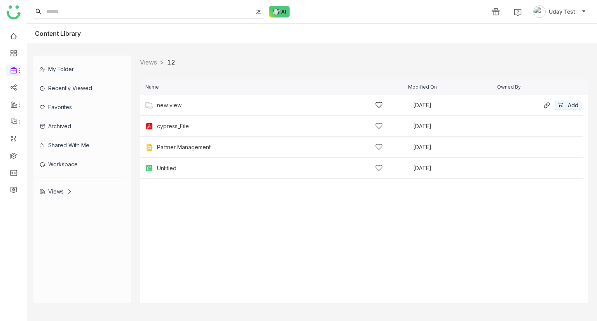
click at [166, 112] on div "new view [DATE] Add" at bounding box center [361, 105] width 443 height 21
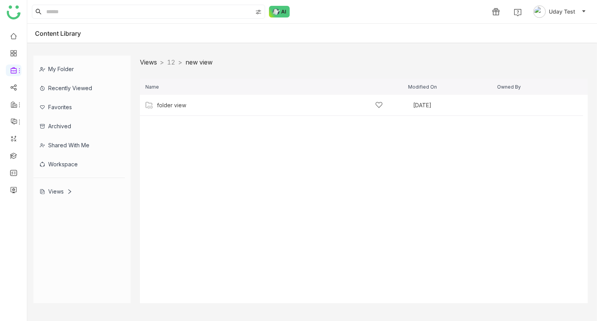
click at [154, 61] on link "Views" at bounding box center [148, 62] width 17 height 8
click at [151, 61] on div "Views" at bounding box center [148, 63] width 17 height 8
click at [59, 192] on div "Views" at bounding box center [56, 191] width 33 height 7
click at [167, 110] on div "12 [DATE] Add" at bounding box center [361, 105] width 443 height 21
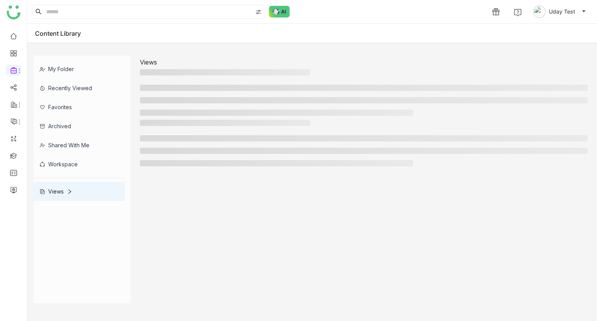
click at [167, 110] on li at bounding box center [276, 113] width 273 height 6
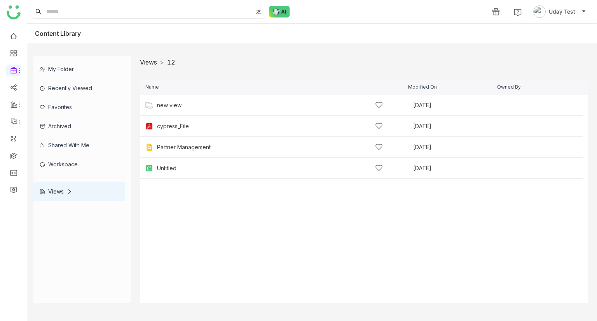
click at [150, 61] on link "Views" at bounding box center [148, 62] width 17 height 8
click at [67, 164] on div "Workspace" at bounding box center [78, 164] width 91 height 19
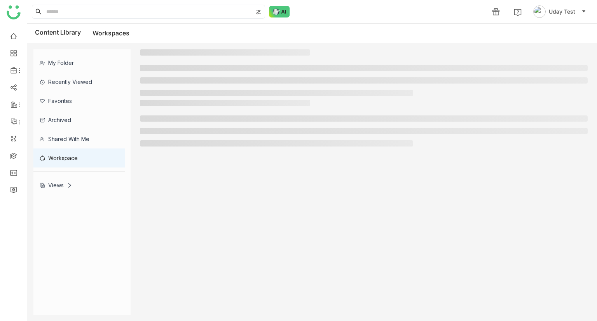
click at [67, 164] on div "Workspace" at bounding box center [78, 157] width 91 height 19
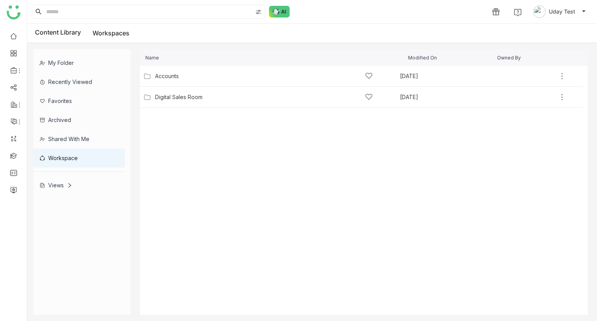
click at [72, 178] on div "Views" at bounding box center [78, 185] width 91 height 19
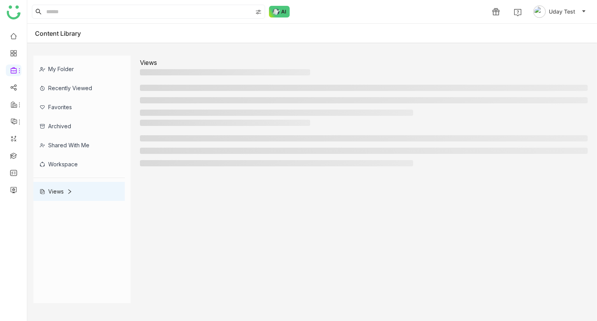
click at [72, 178] on div "My Folder Recently Viewed Favorites Archived Shared with me Workspace Views" at bounding box center [81, 128] width 97 height 145
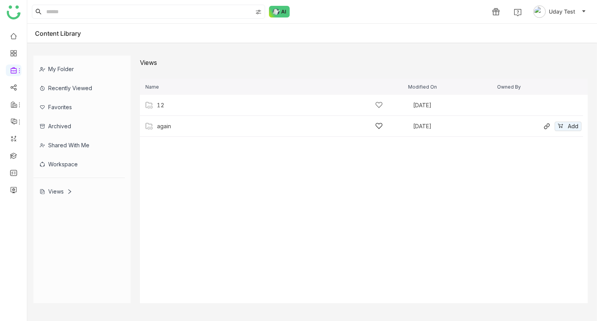
click at [550, 129] on div "Add" at bounding box center [561, 126] width 39 height 9
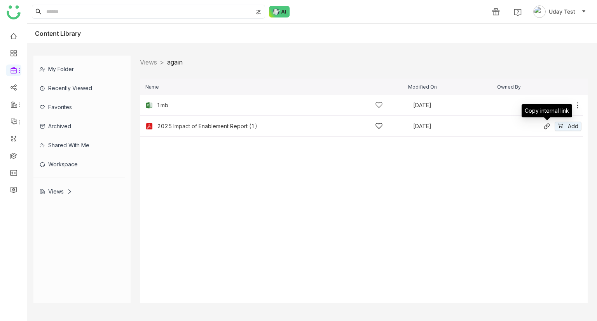
click at [549, 127] on icon at bounding box center [547, 126] width 6 height 6
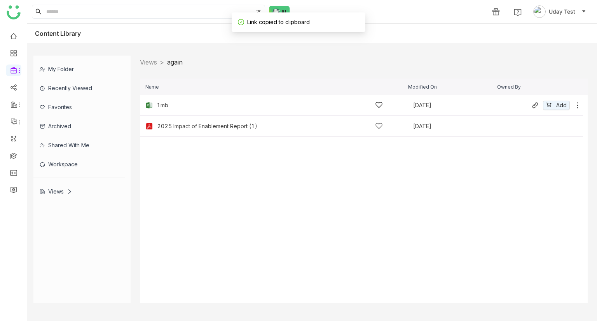
click at [166, 109] on div "1mb [DATE] Add" at bounding box center [361, 105] width 443 height 21
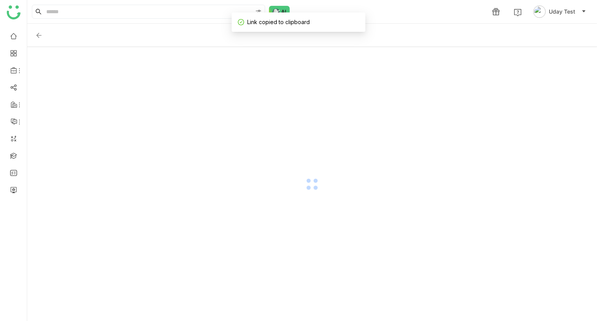
click at [166, 109] on div at bounding box center [312, 184] width 570 height 274
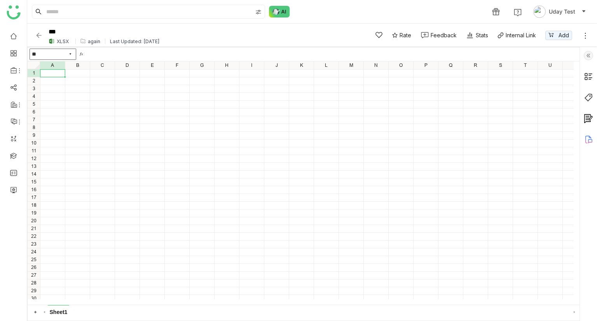
click at [93, 42] on div "again" at bounding box center [94, 41] width 12 height 6
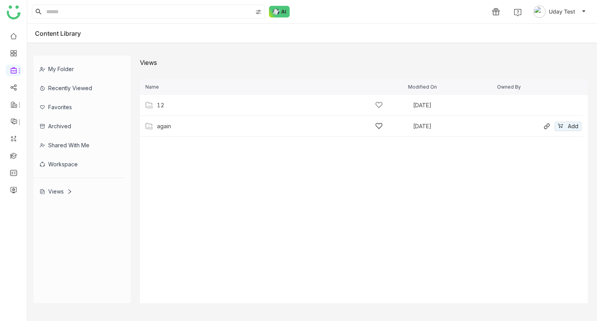
click at [166, 117] on div "again [DATE] Add" at bounding box center [361, 126] width 443 height 21
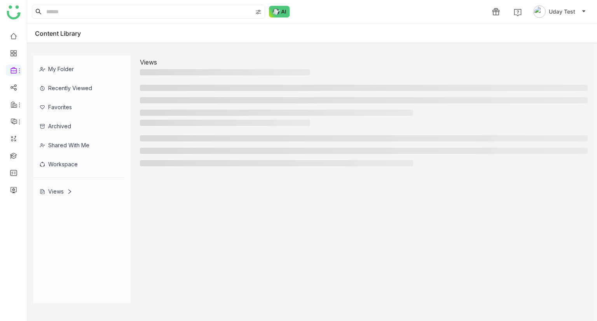
click at [166, 117] on div at bounding box center [364, 94] width 448 height 51
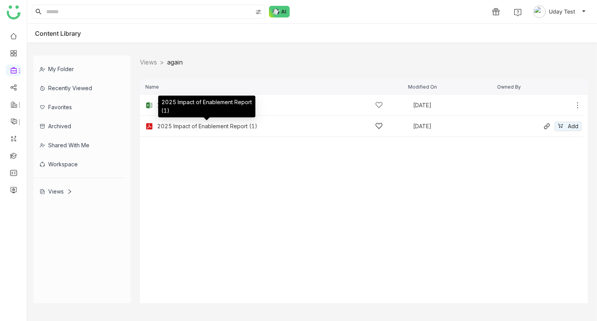
click at [173, 126] on div "2025 Impact of Enablement Report (1)" at bounding box center [207, 126] width 100 height 6
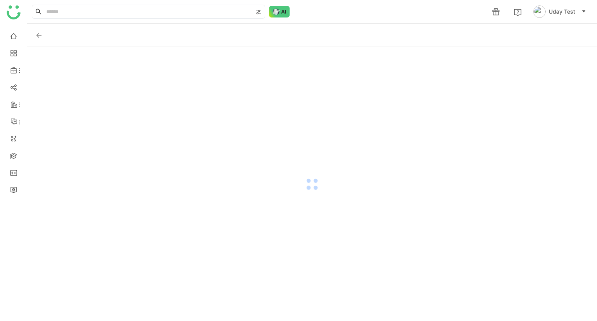
click at [173, 126] on div at bounding box center [312, 184] width 570 height 274
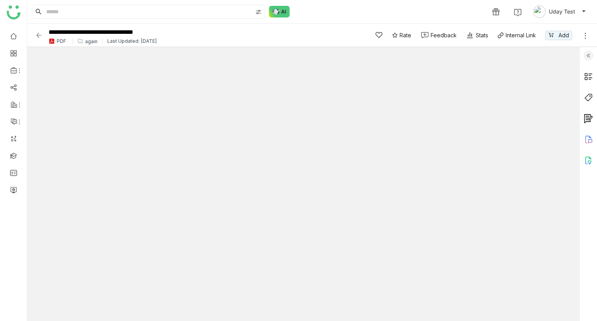
click at [37, 37] on img at bounding box center [39, 35] width 8 height 8
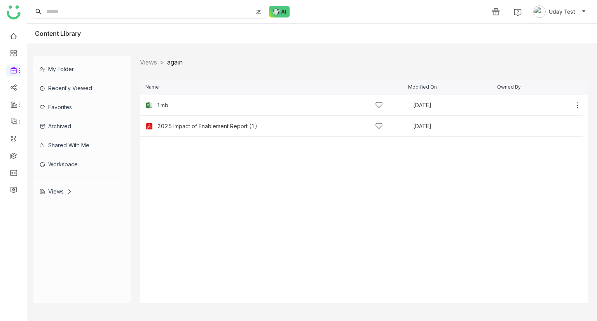
click at [37, 37] on div "Content Library" at bounding box center [64, 34] width 58 height 8
click at [153, 64] on link "Views" at bounding box center [148, 62] width 17 height 8
click at [54, 192] on div "Views" at bounding box center [56, 191] width 33 height 7
click at [252, 190] on cdk-virtual-scroll-viewport "12 [DATE] Add again [DATE] Add" at bounding box center [364, 199] width 448 height 208
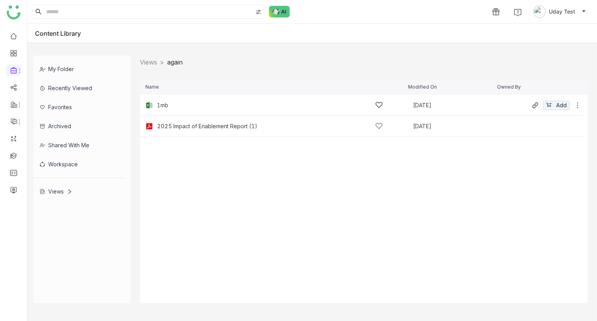
click at [171, 108] on div "1mb" at bounding box center [270, 105] width 226 height 8
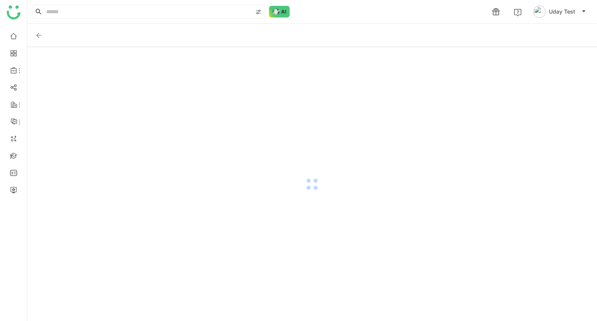
click at [171, 108] on div at bounding box center [312, 184] width 570 height 274
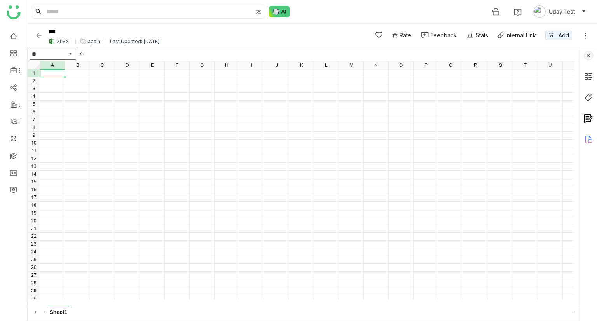
type input "**"
click at [179, 94] on div "1 2 3 4 5 6 7 8 9 10 11 12 13 14 15 16 17 18 19 20 21 22 23 24 25 26 27 28 29 3…" at bounding box center [301, 180] width 546 height 238
click at [179, 94] on div at bounding box center [177, 96] width 24 height 7
click at [40, 33] on img at bounding box center [39, 35] width 8 height 8
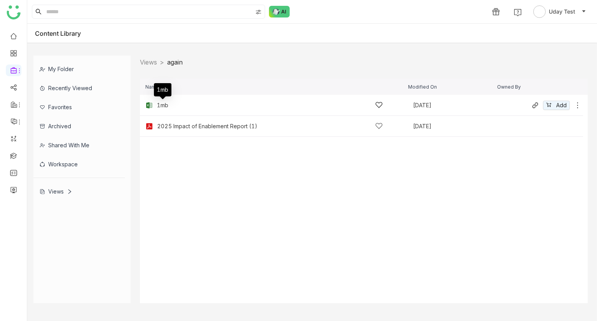
click at [168, 105] on div "1mb" at bounding box center [162, 105] width 11 height 6
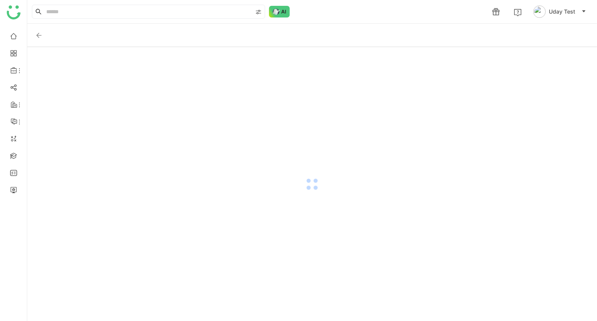
click at [168, 105] on div at bounding box center [312, 184] width 570 height 274
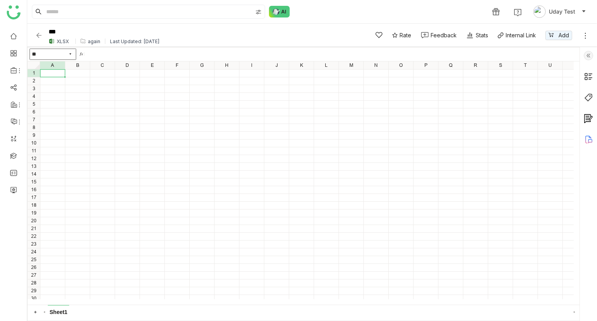
click at [38, 37] on img at bounding box center [39, 35] width 8 height 8
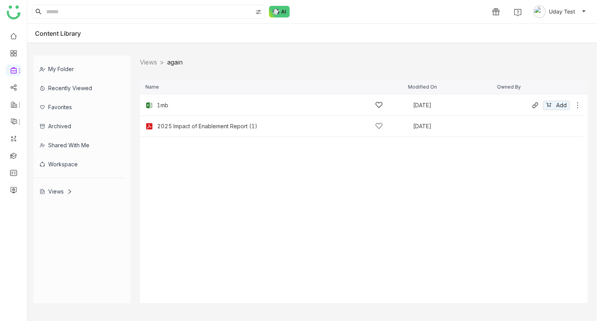
click at [171, 101] on div "1mb" at bounding box center [270, 105] width 226 height 8
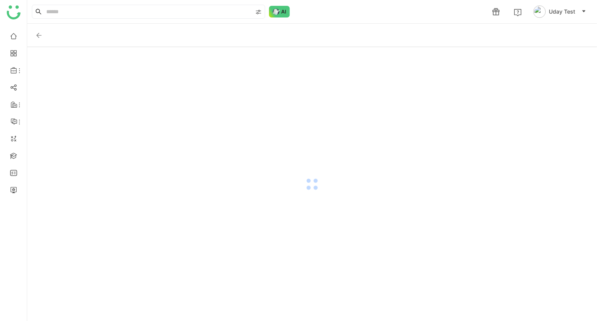
click at [171, 101] on div at bounding box center [312, 184] width 570 height 274
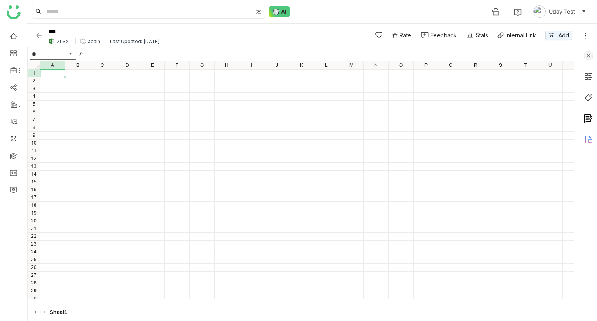
click at [40, 35] on img at bounding box center [39, 35] width 8 height 8
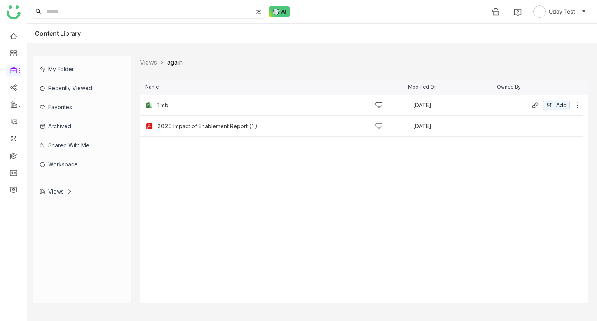
click at [171, 104] on div "1mb" at bounding box center [270, 105] width 226 height 8
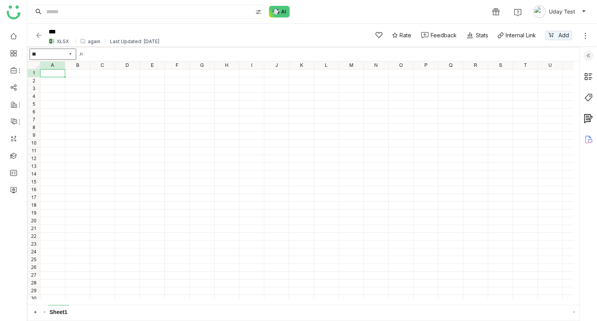
click at [40, 35] on img at bounding box center [39, 35] width 8 height 8
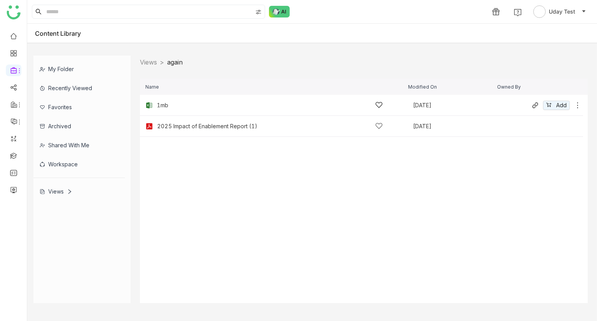
click at [170, 103] on div "1mb" at bounding box center [270, 105] width 226 height 8
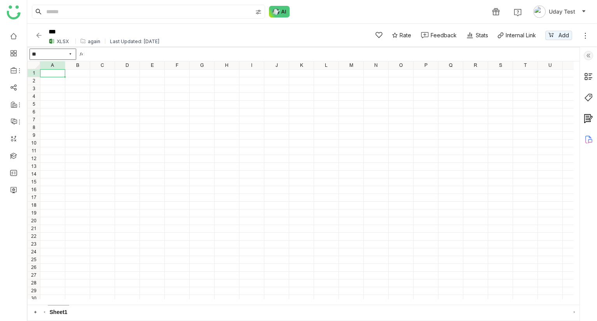
click at [40, 36] on img at bounding box center [39, 35] width 8 height 8
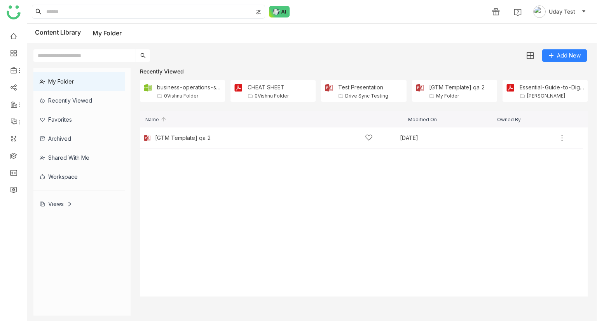
click at [61, 203] on div "Views" at bounding box center [56, 203] width 33 height 7
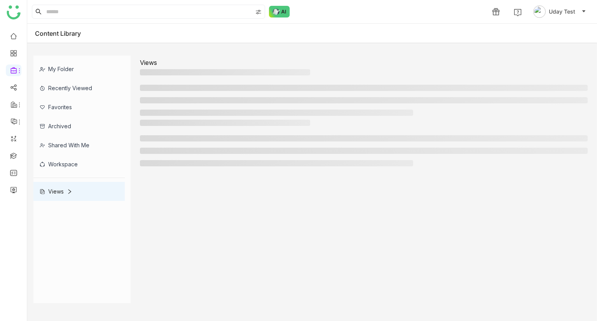
click at [61, 203] on gtmb-library-nav "My Folder Recently Viewed Favorites Archived Shared with me Workspace Views" at bounding box center [81, 180] width 97 height 248
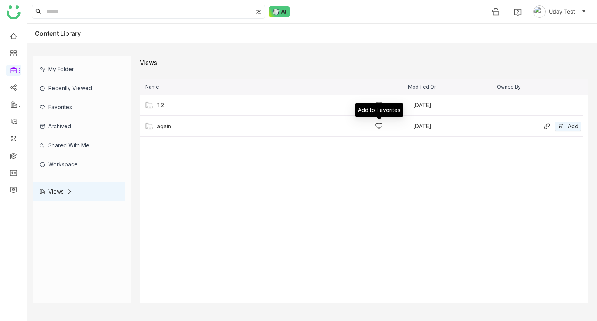
click at [378, 126] on icon at bounding box center [379, 126] width 8 height 8
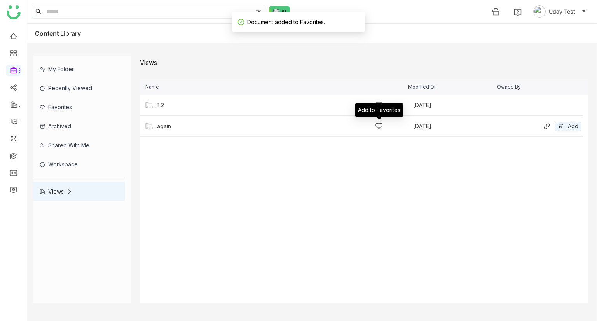
click at [378, 126] on icon at bounding box center [379, 126] width 8 height 8
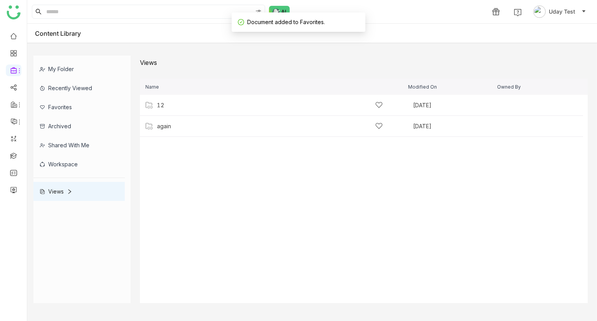
click at [167, 192] on cdk-virtual-scroll-viewport "12 Aug 13, 2025 Add again Sep 19, 2025 Add" at bounding box center [364, 199] width 448 height 208
click at [64, 100] on div "Favorites" at bounding box center [78, 107] width 91 height 19
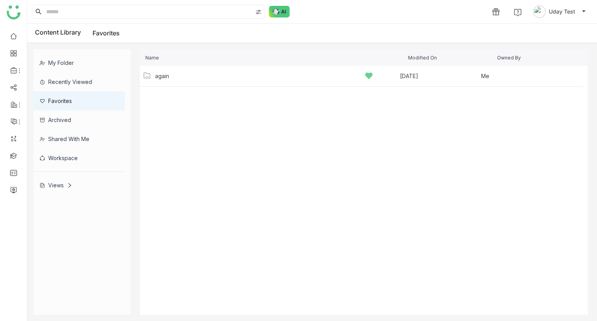
click at [41, 183] on icon at bounding box center [42, 185] width 3 height 4
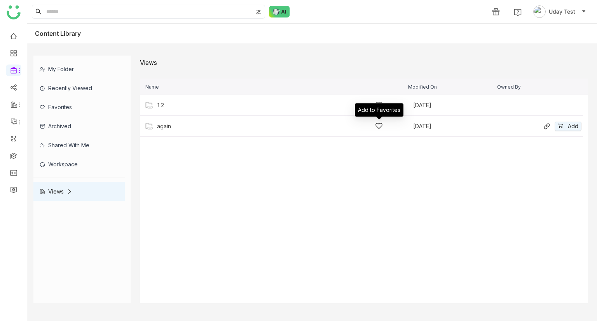
click at [380, 129] on icon at bounding box center [379, 126] width 8 height 8
click at [57, 112] on div "Favorites" at bounding box center [78, 107] width 91 height 19
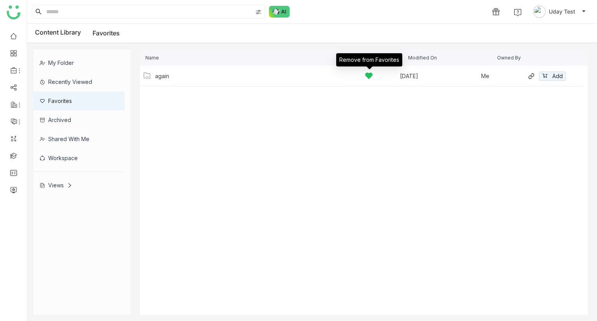
click at [368, 76] on icon at bounding box center [368, 76] width 7 height 6
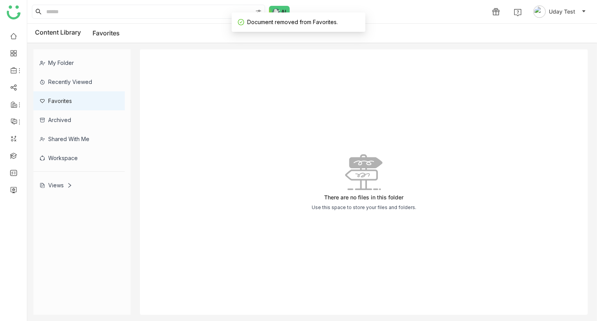
click at [82, 176] on div "Views" at bounding box center [78, 185] width 91 height 19
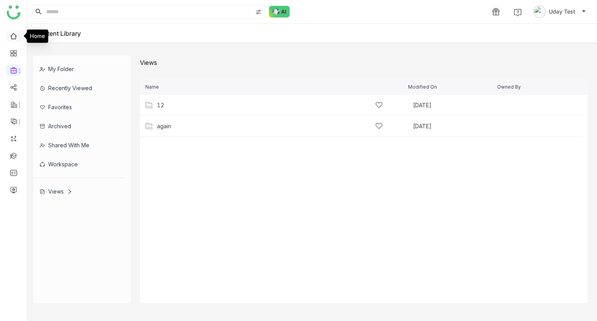
click at [16, 34] on link at bounding box center [13, 35] width 7 height 7
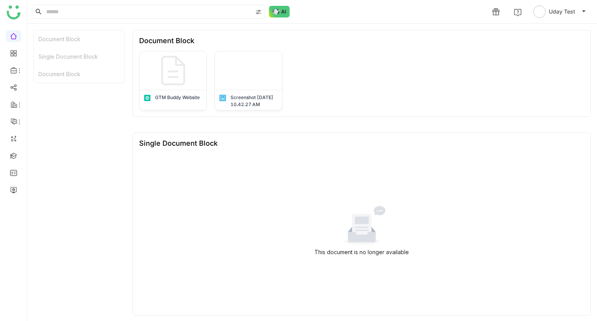
scroll to position [122, 0]
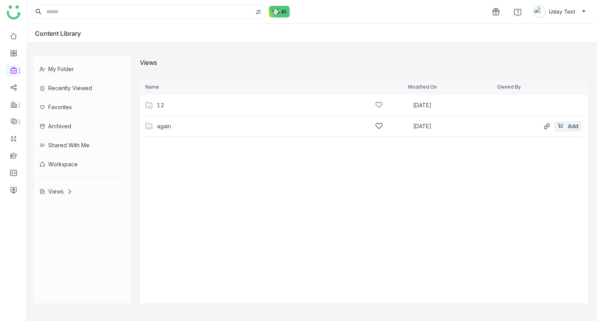
click at [166, 133] on div "again [DATE] Add" at bounding box center [361, 126] width 443 height 21
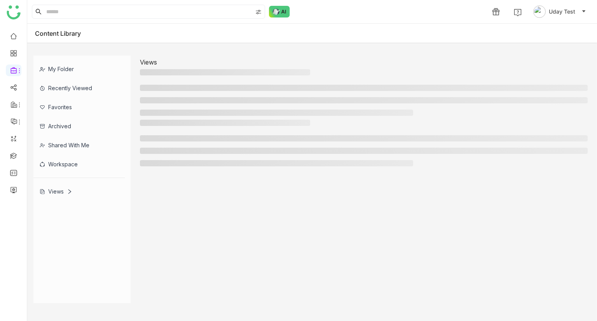
click at [166, 133] on div at bounding box center [364, 145] width 448 height 51
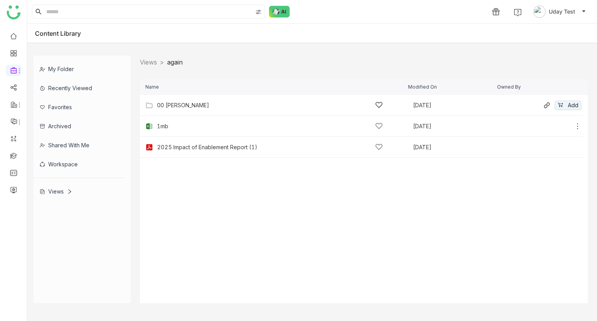
click at [182, 109] on div "00 Arif Folder" at bounding box center [270, 105] width 226 height 8
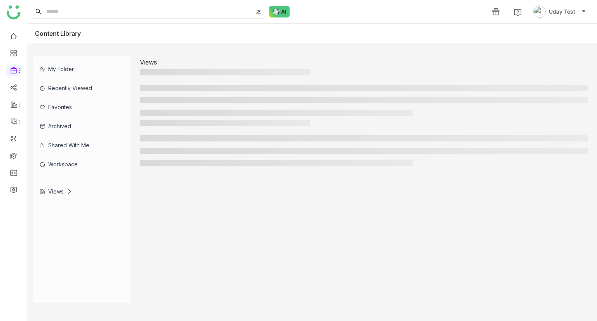
click at [182, 109] on ul at bounding box center [364, 100] width 448 height 31
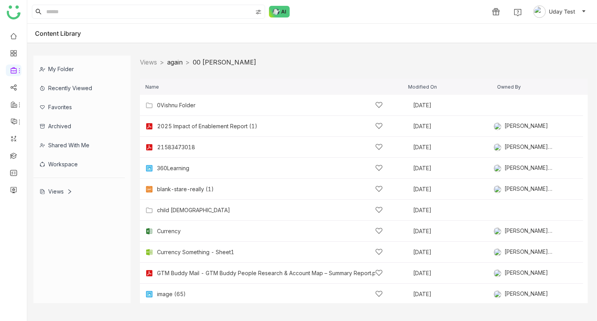
click at [178, 61] on link "again" at bounding box center [175, 62] width 16 height 8
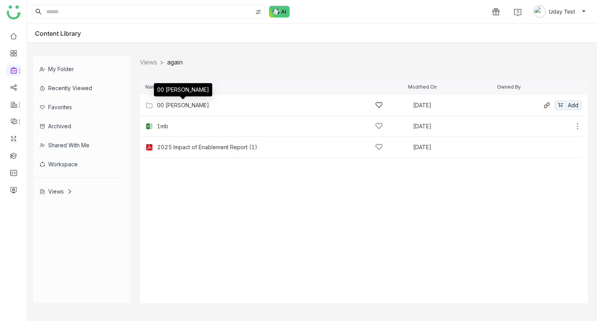
click at [182, 107] on div "00 [PERSON_NAME]" at bounding box center [183, 105] width 52 height 6
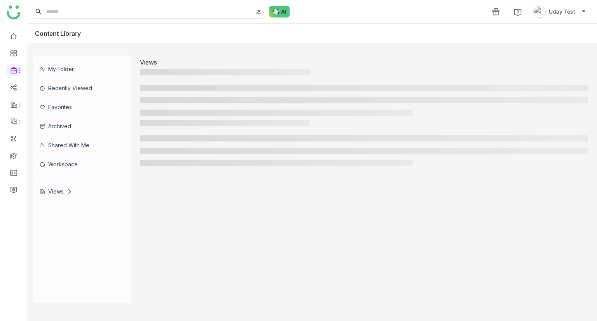
click at [182, 107] on ul at bounding box center [364, 100] width 448 height 31
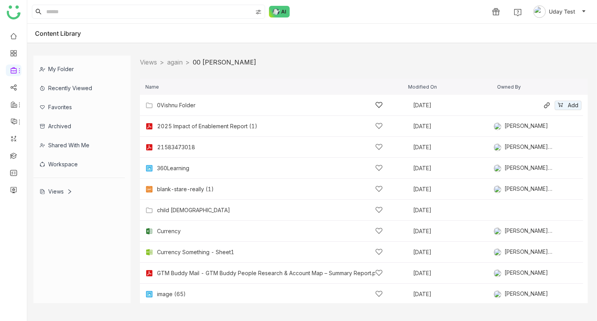
click at [173, 97] on div "0Vishnu Folder Sep 8, 2025 Add" at bounding box center [361, 105] width 443 height 21
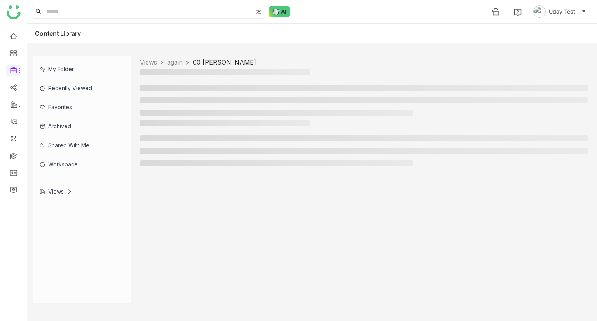
click at [173, 97] on li at bounding box center [364, 100] width 448 height 6
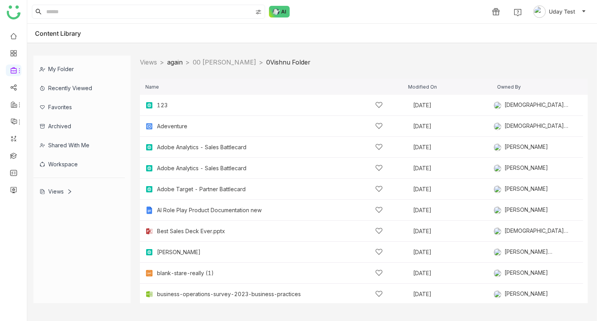
click at [183, 63] on link "again" at bounding box center [175, 62] width 16 height 8
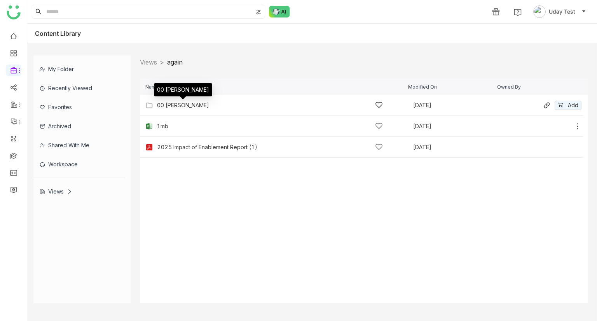
click at [188, 102] on div "00 [PERSON_NAME]" at bounding box center [183, 105] width 52 height 6
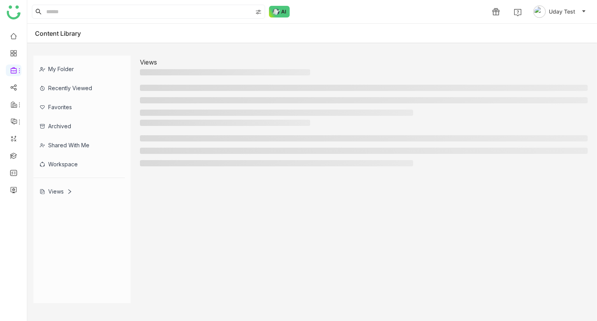
click at [188, 102] on li at bounding box center [364, 100] width 448 height 6
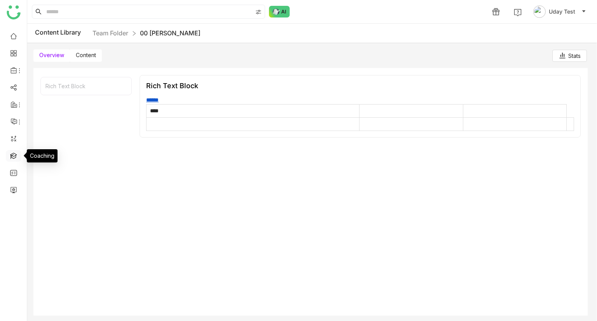
click at [15, 154] on link at bounding box center [13, 155] width 7 height 7
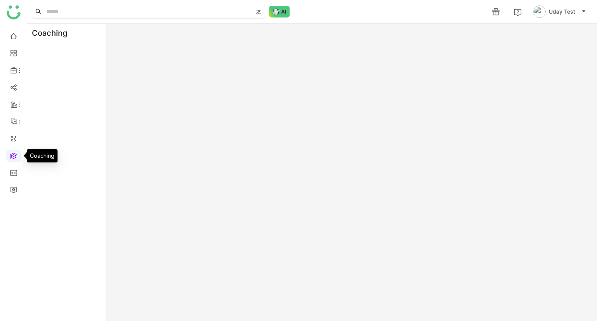
click at [15, 154] on link at bounding box center [13, 155] width 7 height 7
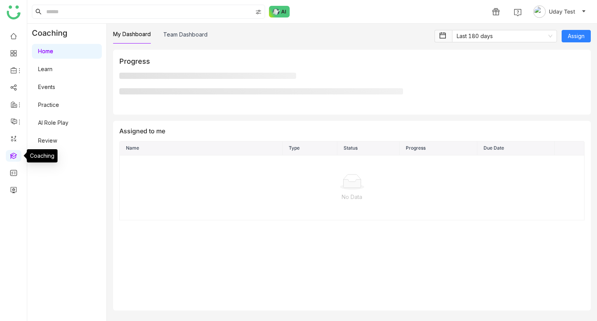
click at [15, 154] on link at bounding box center [13, 155] width 7 height 7
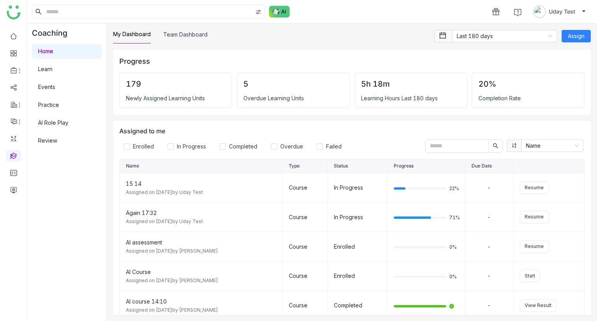
click at [40, 120] on link "AI Role Play" at bounding box center [53, 122] width 30 height 7
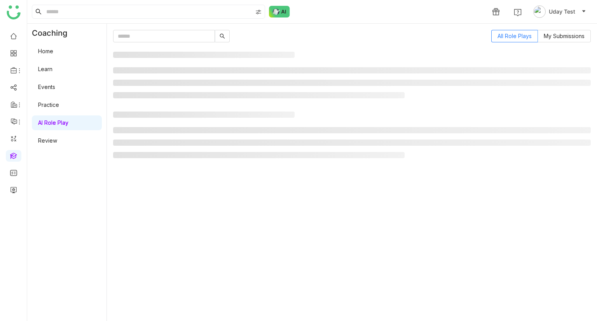
click at [40, 120] on link "AI Role Play" at bounding box center [53, 122] width 30 height 7
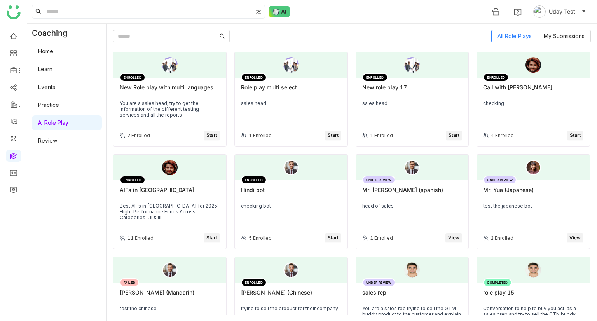
click at [258, 38] on div "All Role Plays My Submissions" at bounding box center [352, 36] width 478 height 12
click at [201, 34] on input "text" at bounding box center [164, 36] width 102 height 12
type input "*"
click at [264, 47] on div "All Role Plays My Submissions ENROLLED New Role play with multi languages You a…" at bounding box center [352, 172] width 478 height 285
click at [182, 40] on input "text" at bounding box center [164, 36] width 102 height 12
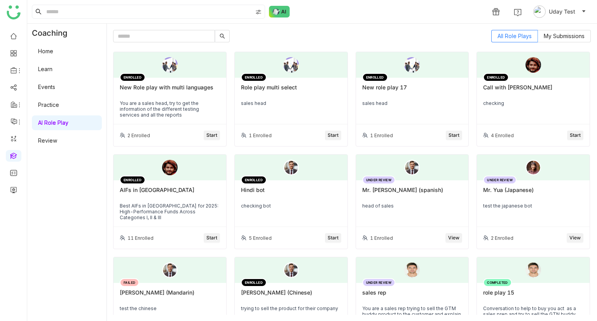
click at [63, 119] on link "AI Role Play" at bounding box center [53, 122] width 30 height 7
click at [49, 72] on link "Learn" at bounding box center [45, 69] width 14 height 7
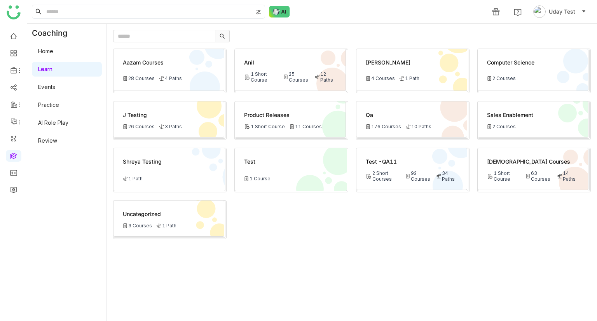
drag, startPoint x: 411, startPoint y: 167, endPoint x: 127, endPoint y: 68, distance: 300.7
click at [127, 68] on div "Aazam Courses 28 Courses 4 Paths Anil 1 Short Course 25 Courses 12 Paths [PERSO…" at bounding box center [352, 182] width 478 height 266
click at [138, 41] on input "text" at bounding box center [164, 36] width 102 height 12
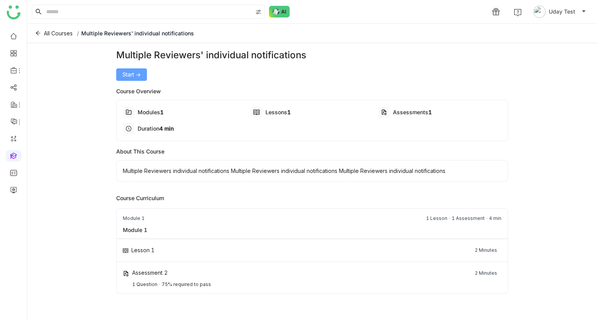
click at [139, 73] on span "Start ->" at bounding box center [131, 74] width 18 height 9
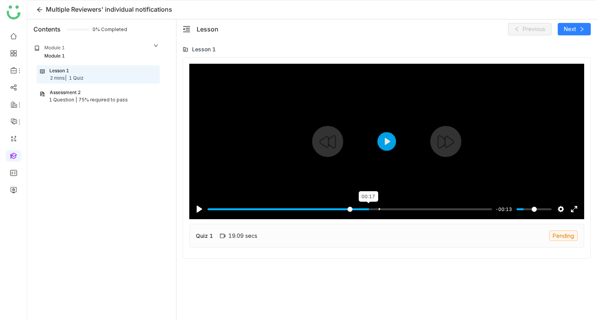
click at [370, 209] on input "Seek" at bounding box center [349, 209] width 284 height 7
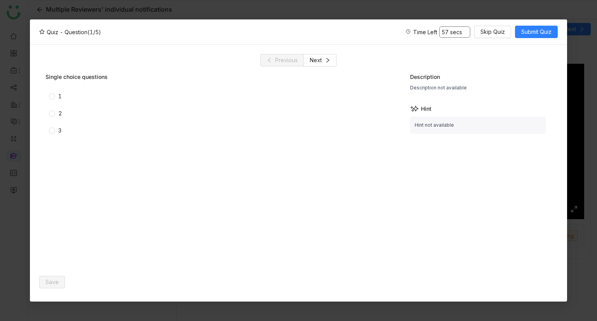
click at [85, 95] on label "1" at bounding box center [149, 96] width 201 height 9
click at [45, 280] on span "Save" at bounding box center [51, 282] width 13 height 9
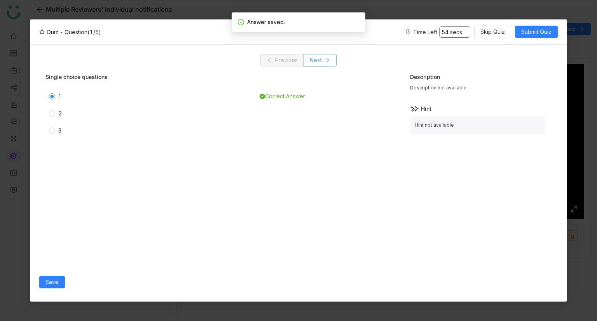
click at [325, 59] on icon at bounding box center [327, 60] width 5 height 5
click at [62, 92] on span "1" at bounding box center [60, 96] width 10 height 9
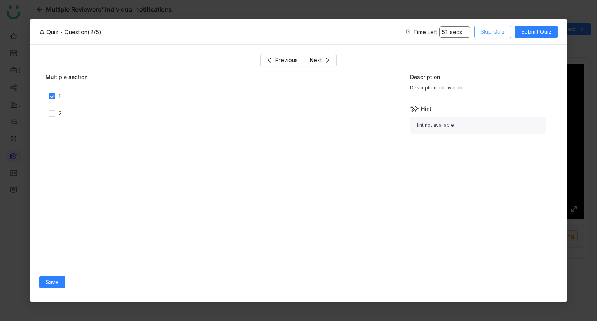
click at [502, 28] on span "Skip Quiz" at bounding box center [492, 32] width 24 height 9
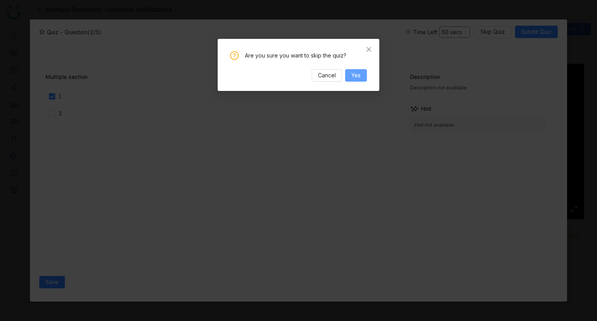
click at [350, 80] on button "Yes" at bounding box center [356, 75] width 22 height 12
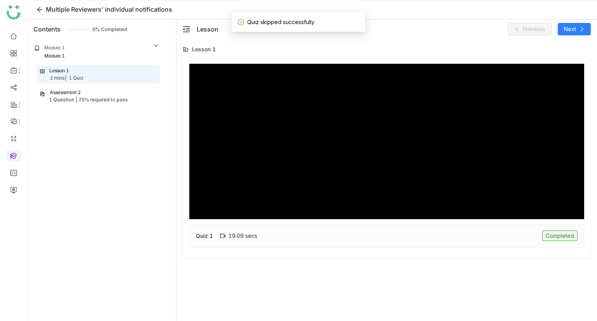
type input "*****"
click at [73, 91] on div "Assessment 2" at bounding box center [65, 92] width 31 height 7
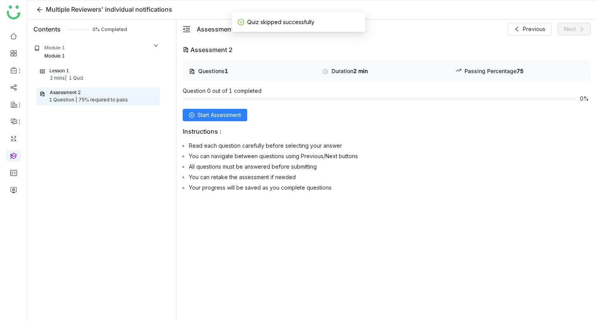
click at [200, 122] on div "Questions 1 Duration 2 min Passing Percentage 75 Question 0 out of 1 completed …" at bounding box center [387, 128] width 408 height 134
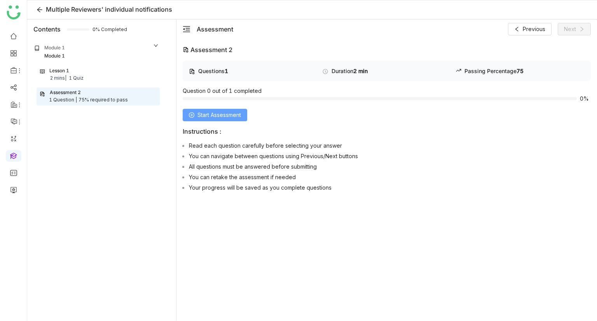
click at [222, 117] on span "Start Assessment" at bounding box center [219, 115] width 44 height 9
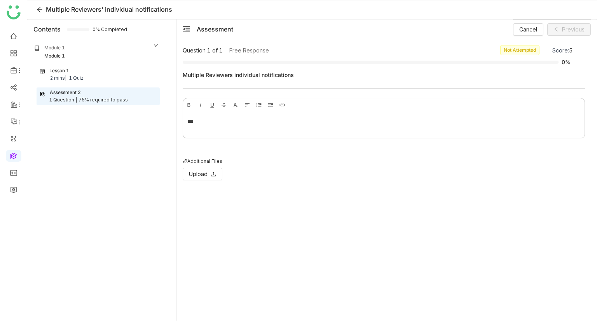
click at [233, 121] on div "***" at bounding box center [383, 121] width 393 height 9
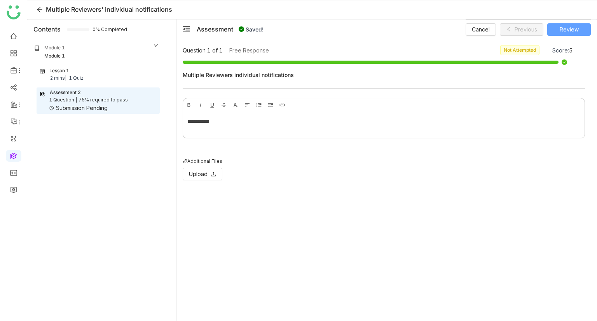
click at [559, 27] on button "Review" at bounding box center [569, 29] width 44 height 12
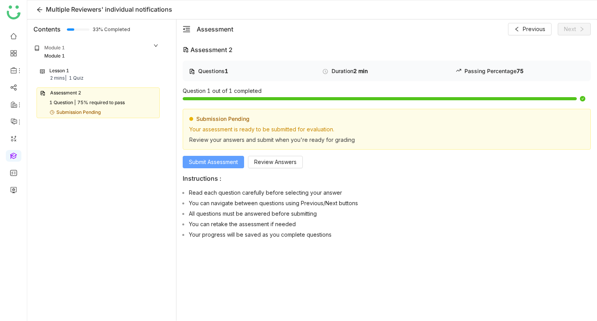
click at [228, 162] on span "Submit Assessment" at bounding box center [213, 162] width 49 height 9
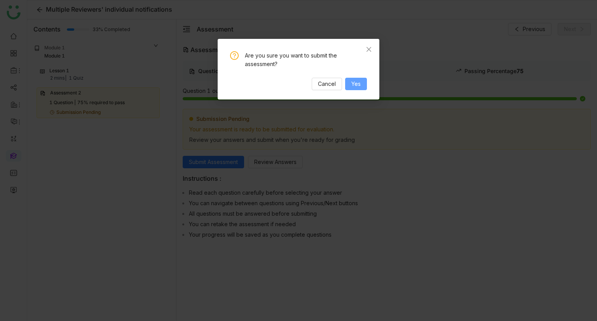
click at [357, 84] on span "Yes" at bounding box center [355, 84] width 9 height 9
